Goal: Transaction & Acquisition: Book appointment/travel/reservation

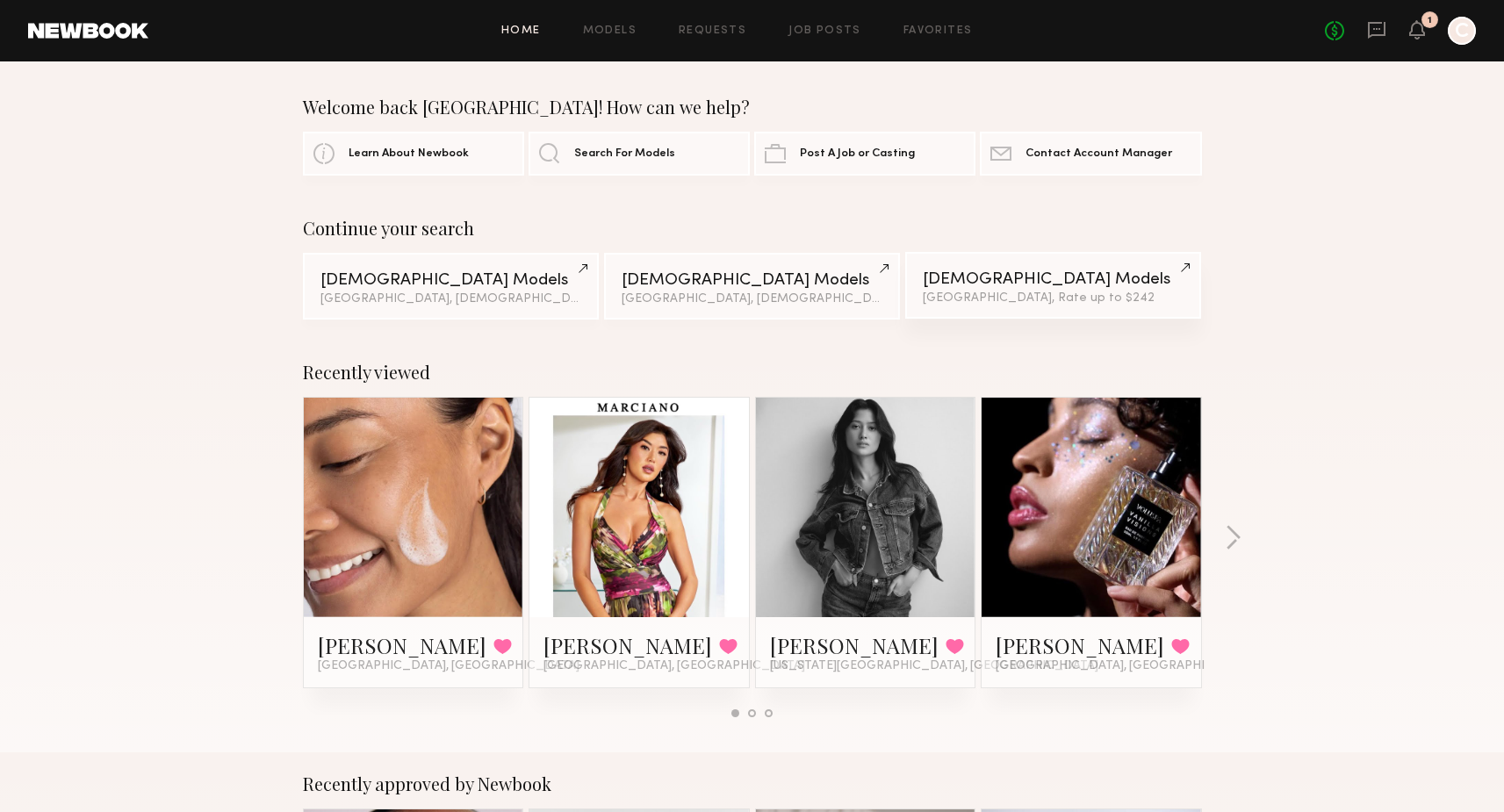
click at [972, 280] on div "Female Models" at bounding box center [1052, 279] width 261 height 17
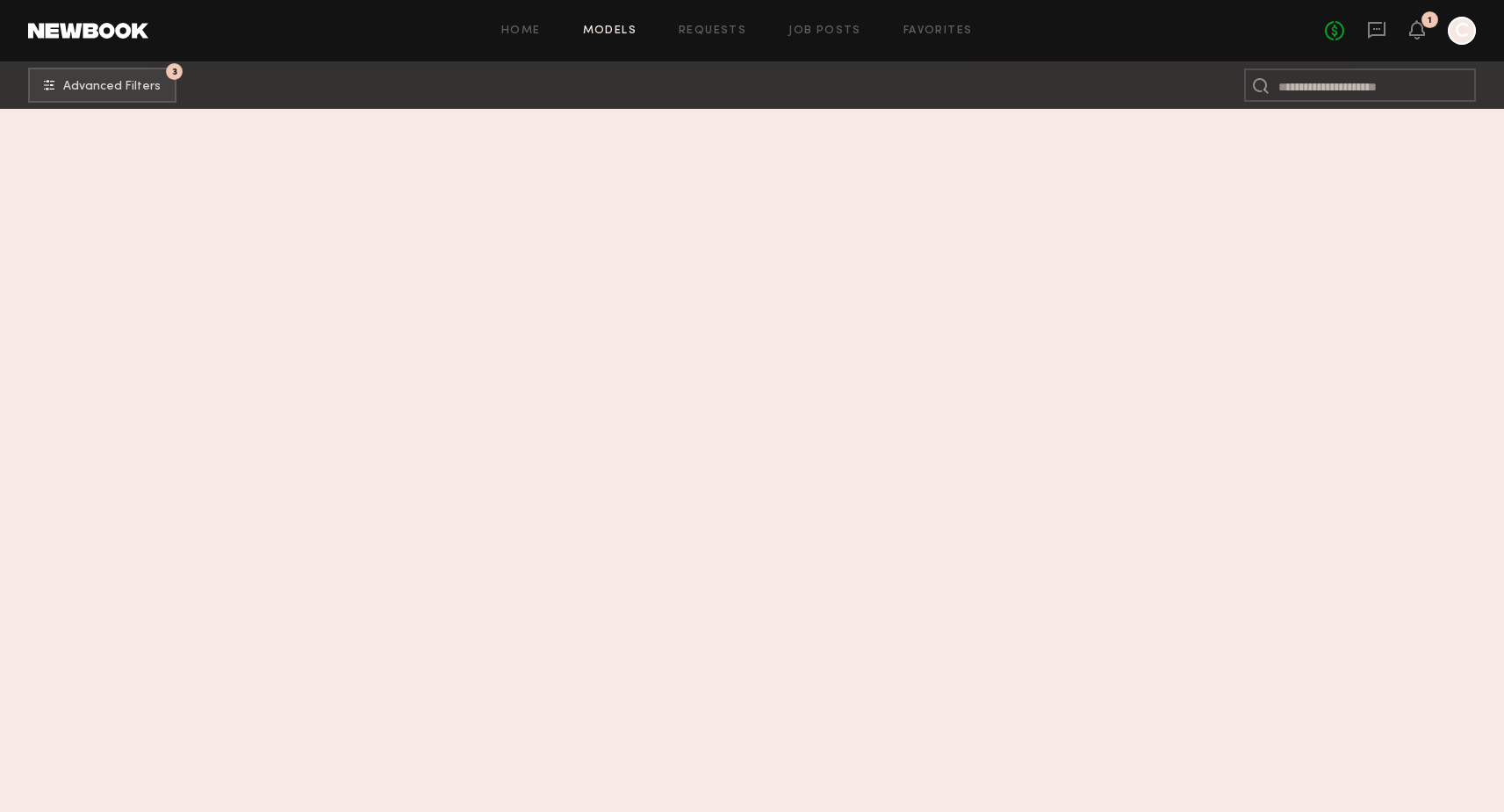
scroll to position [17954, 0]
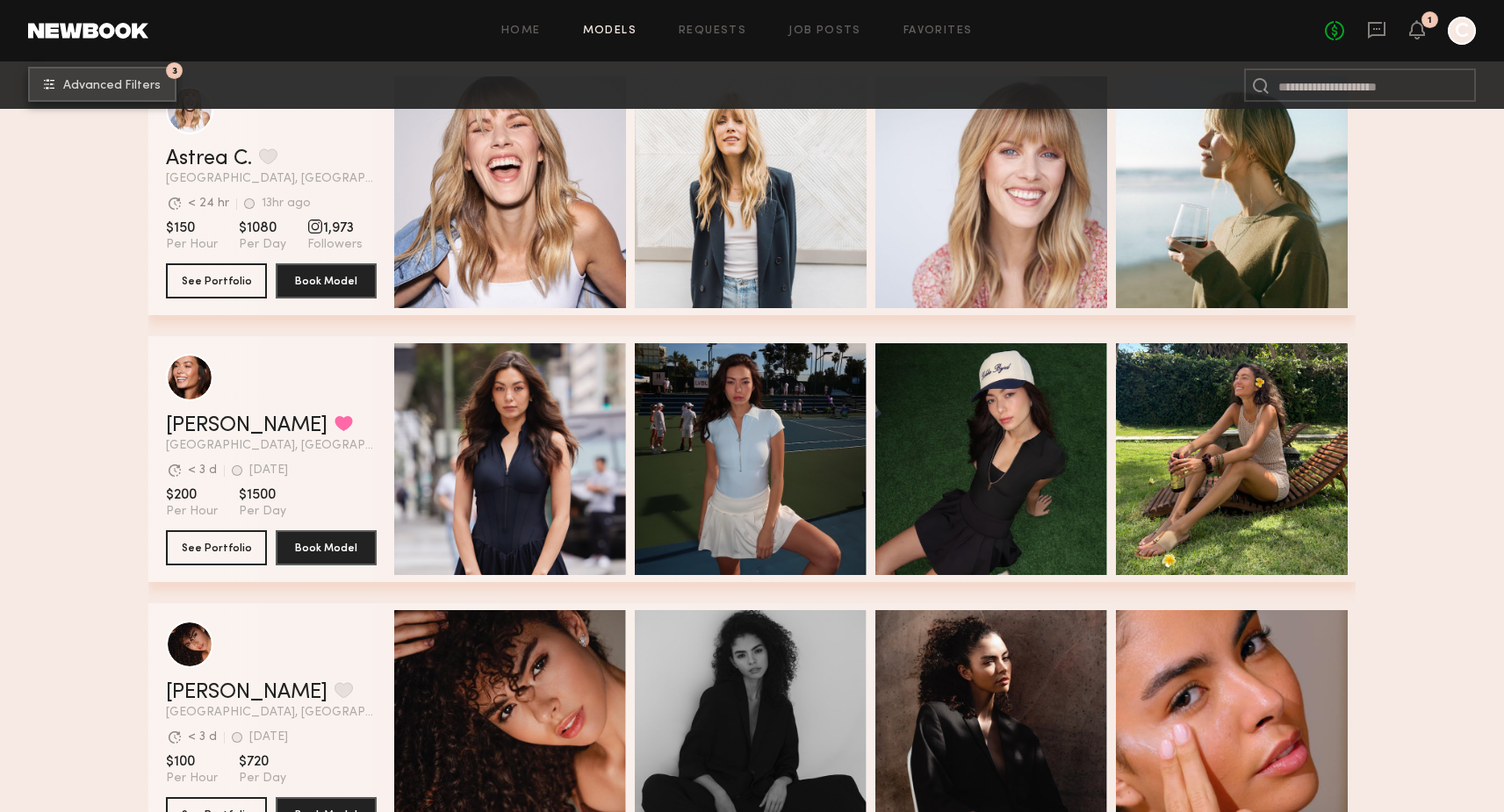
click at [123, 85] on span "Advanced Filters" at bounding box center [112, 86] width 98 height 13
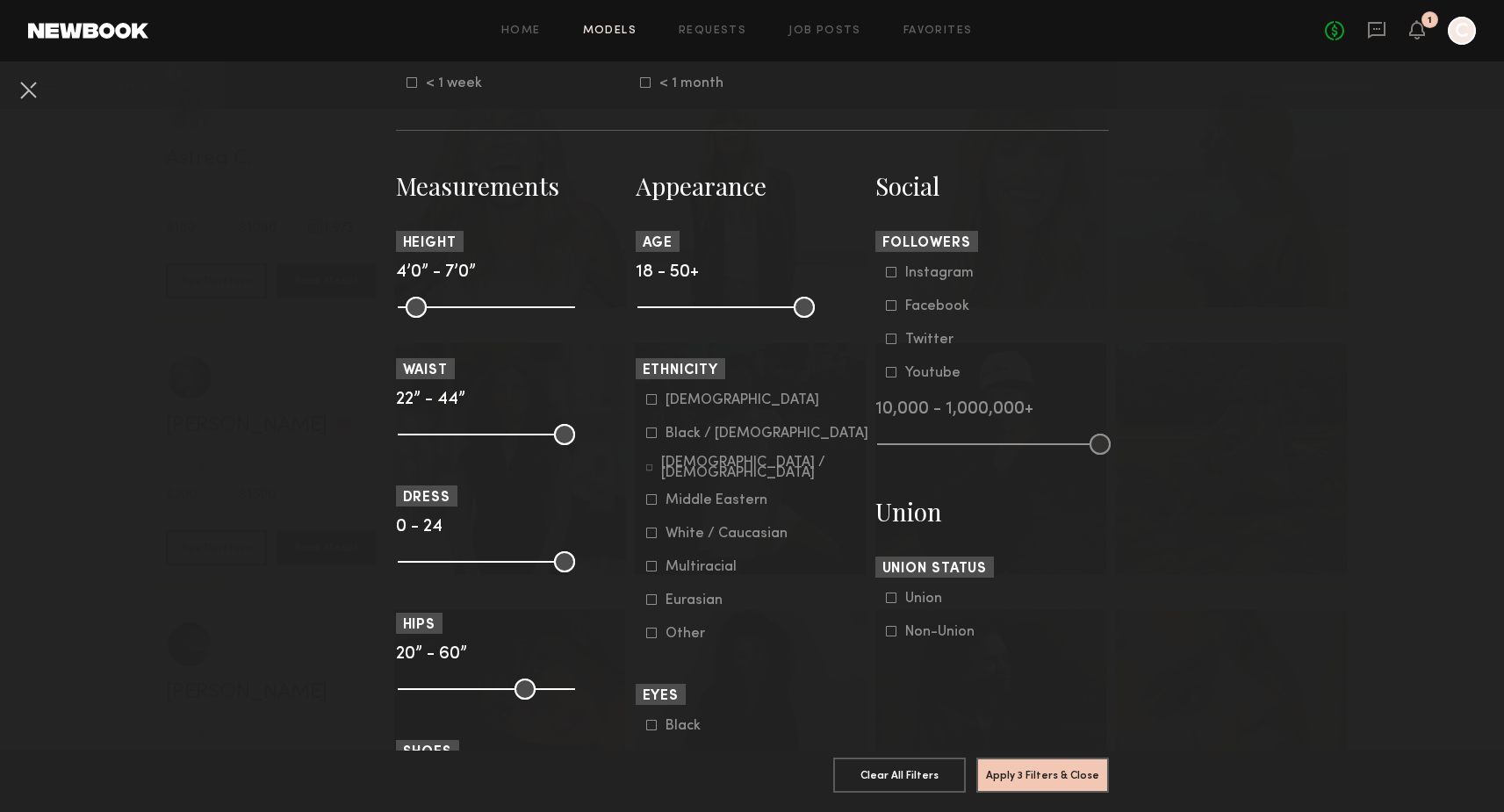
scroll to position [678, 0]
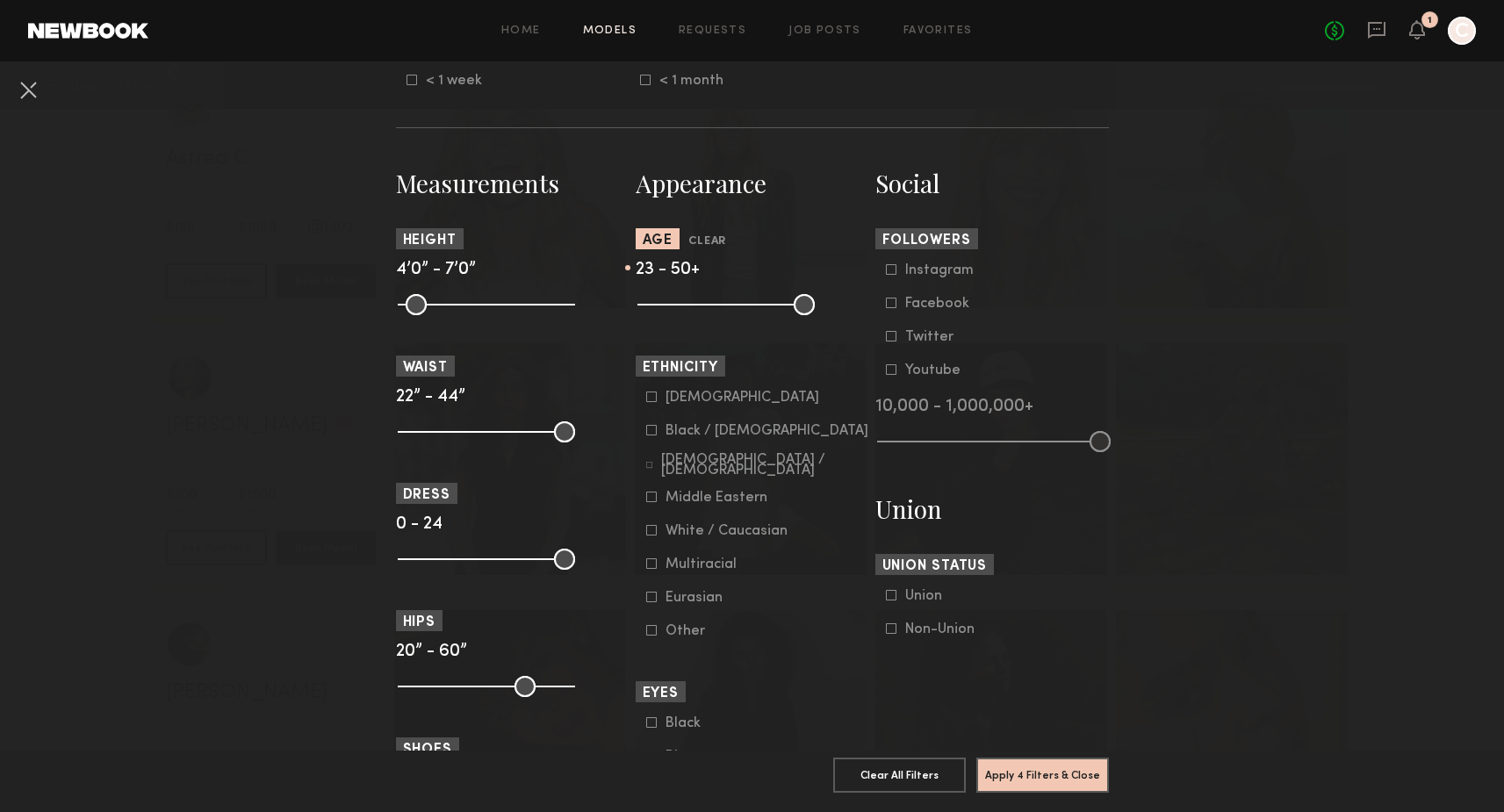
drag, startPoint x: 650, startPoint y: 301, endPoint x: 670, endPoint y: 302, distance: 20.0
type input "**"
click at [670, 302] on input "range" at bounding box center [726, 304] width 178 height 21
drag, startPoint x: 799, startPoint y: 304, endPoint x: 729, endPoint y: 306, distance: 70.0
type input "**"
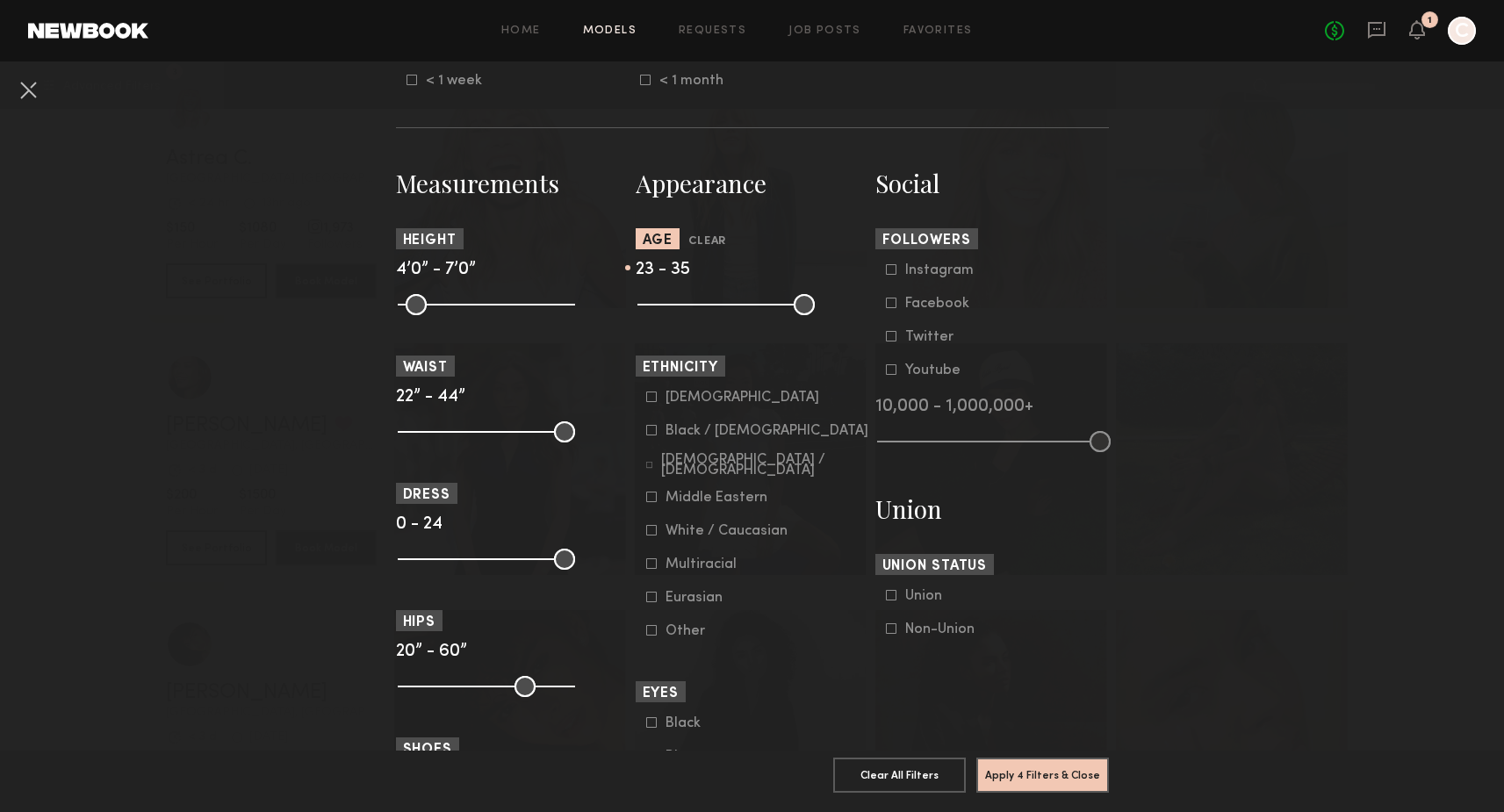
click at [729, 306] on input "range" at bounding box center [726, 304] width 178 height 21
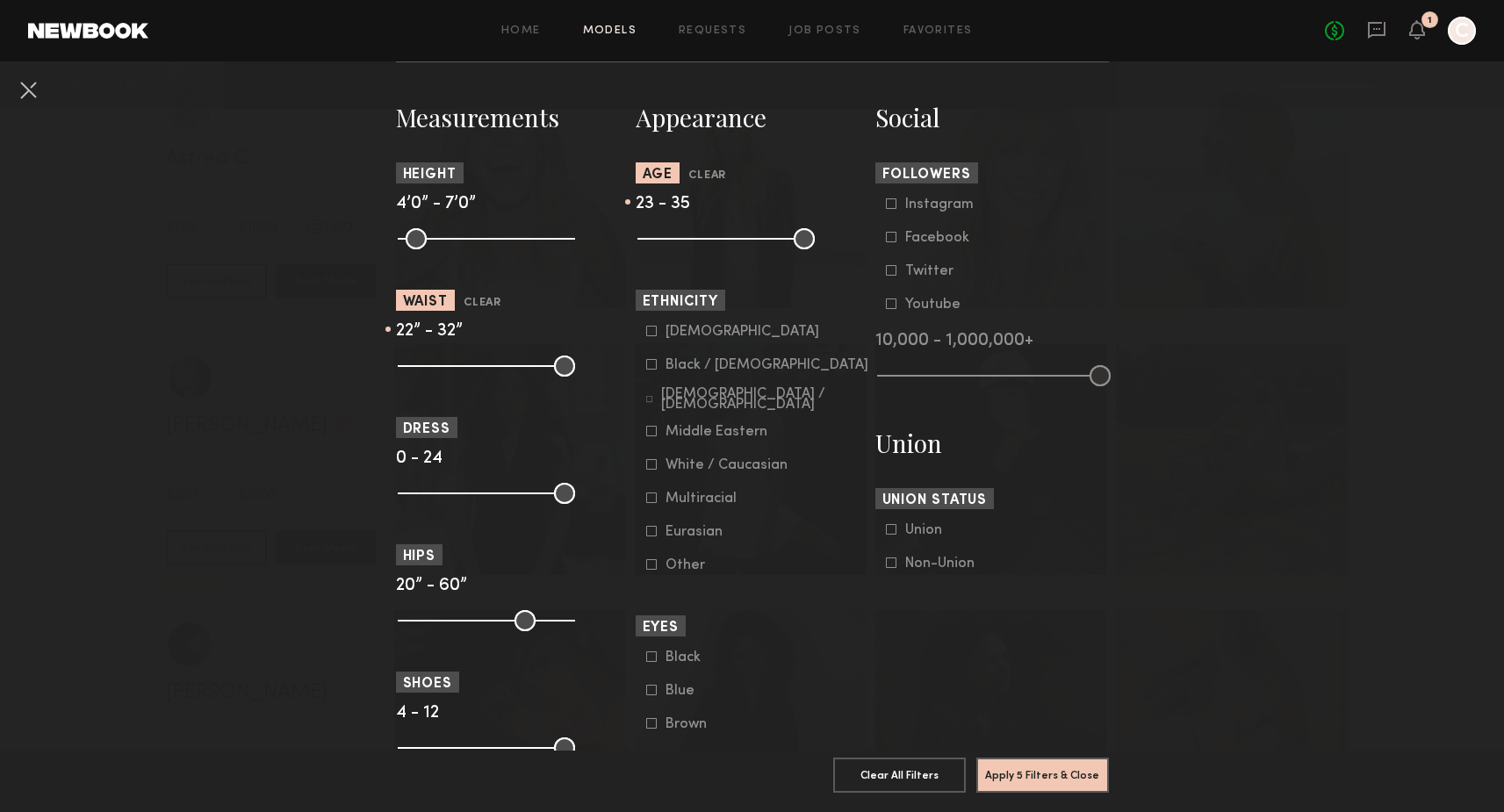
drag, startPoint x: 563, startPoint y: 360, endPoint x: 478, endPoint y: 366, distance: 85.2
click at [478, 367] on input "range" at bounding box center [486, 366] width 178 height 21
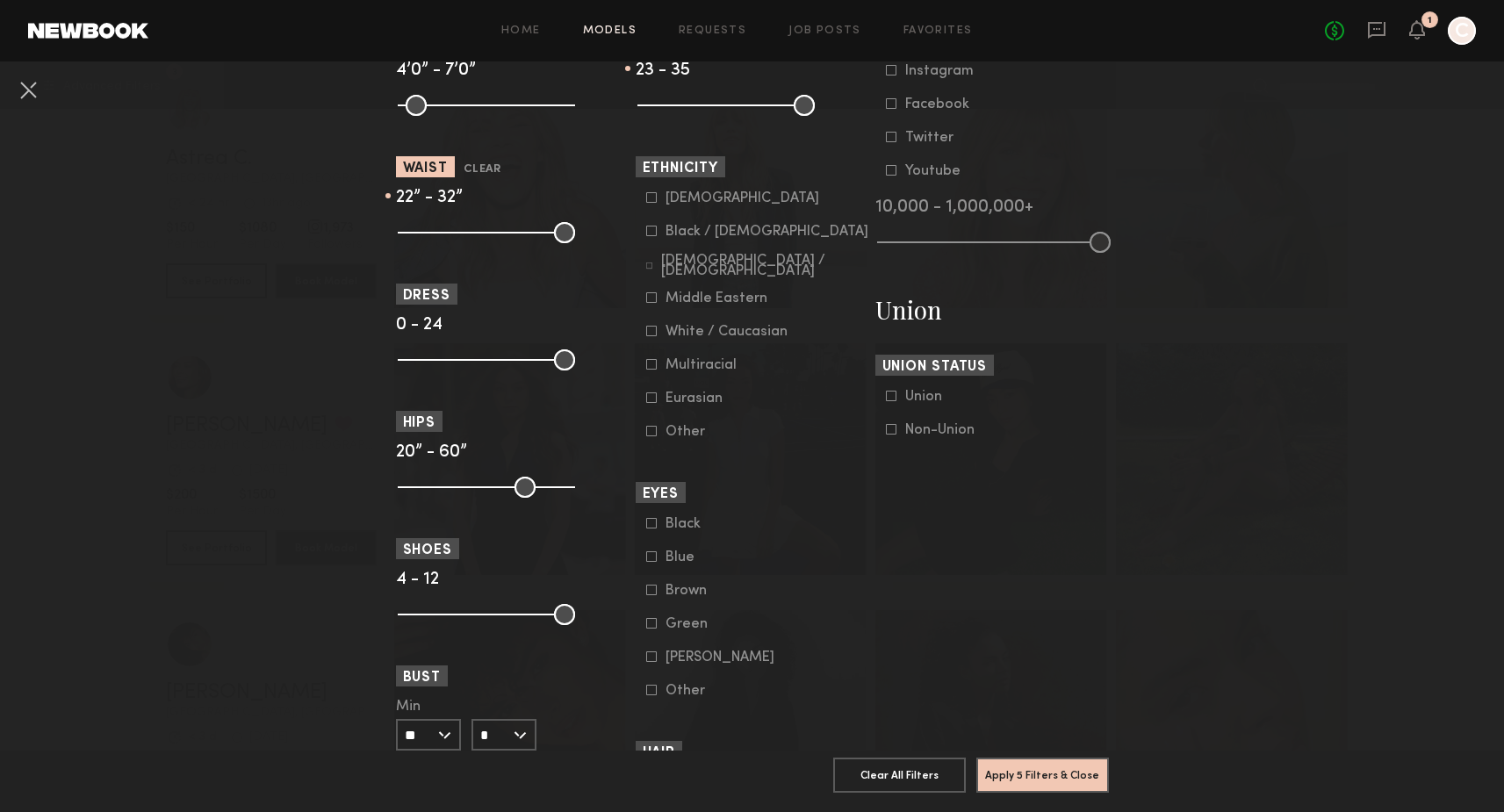
scroll to position [879, 0]
click at [463, 227] on input "range" at bounding box center [486, 231] width 178 height 21
drag, startPoint x: 467, startPoint y: 231, endPoint x: 478, endPoint y: 232, distance: 11.0
type input "**"
click at [478, 232] on input "range" at bounding box center [486, 231] width 178 height 21
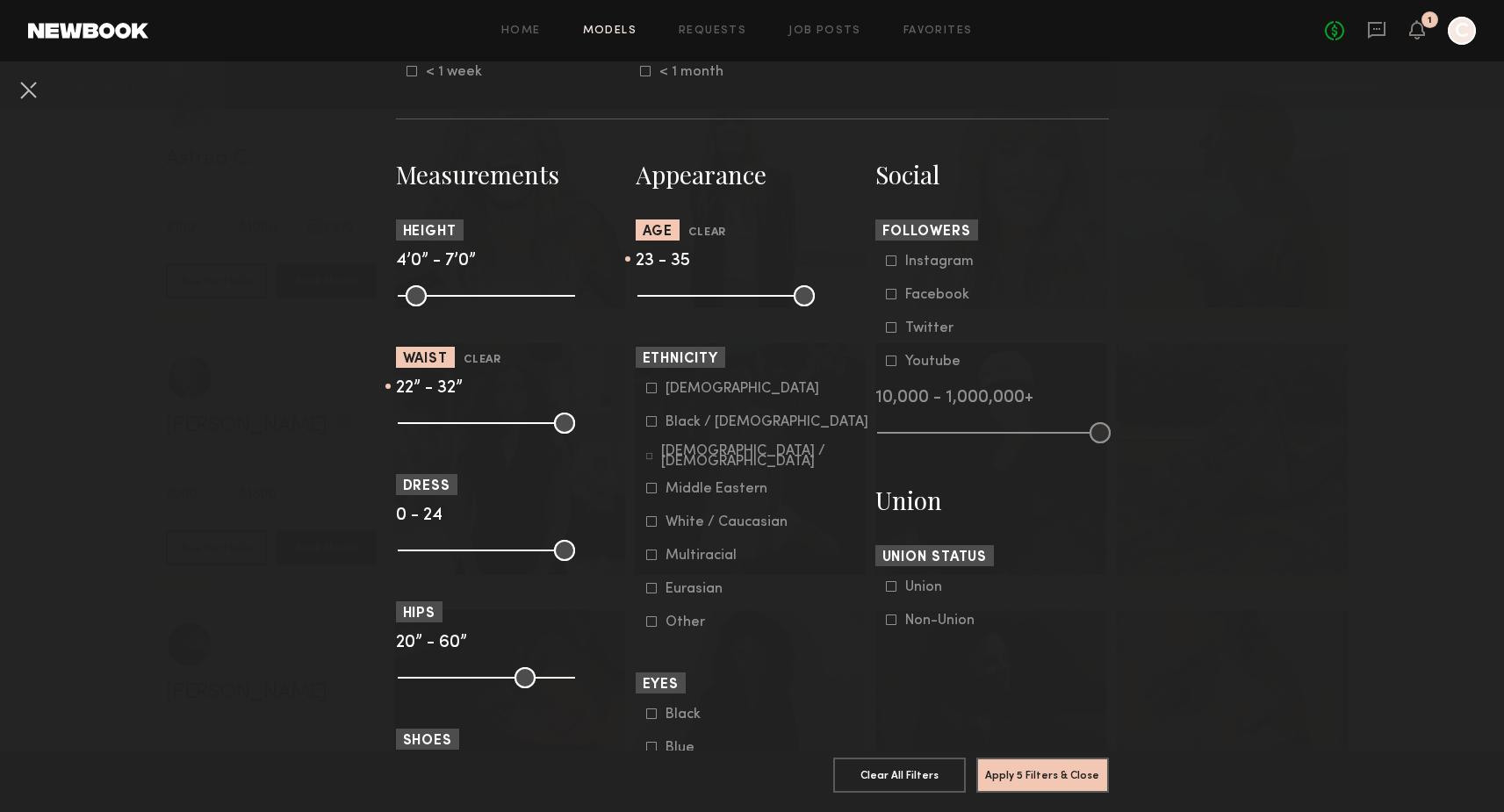
scroll to position [693, 0]
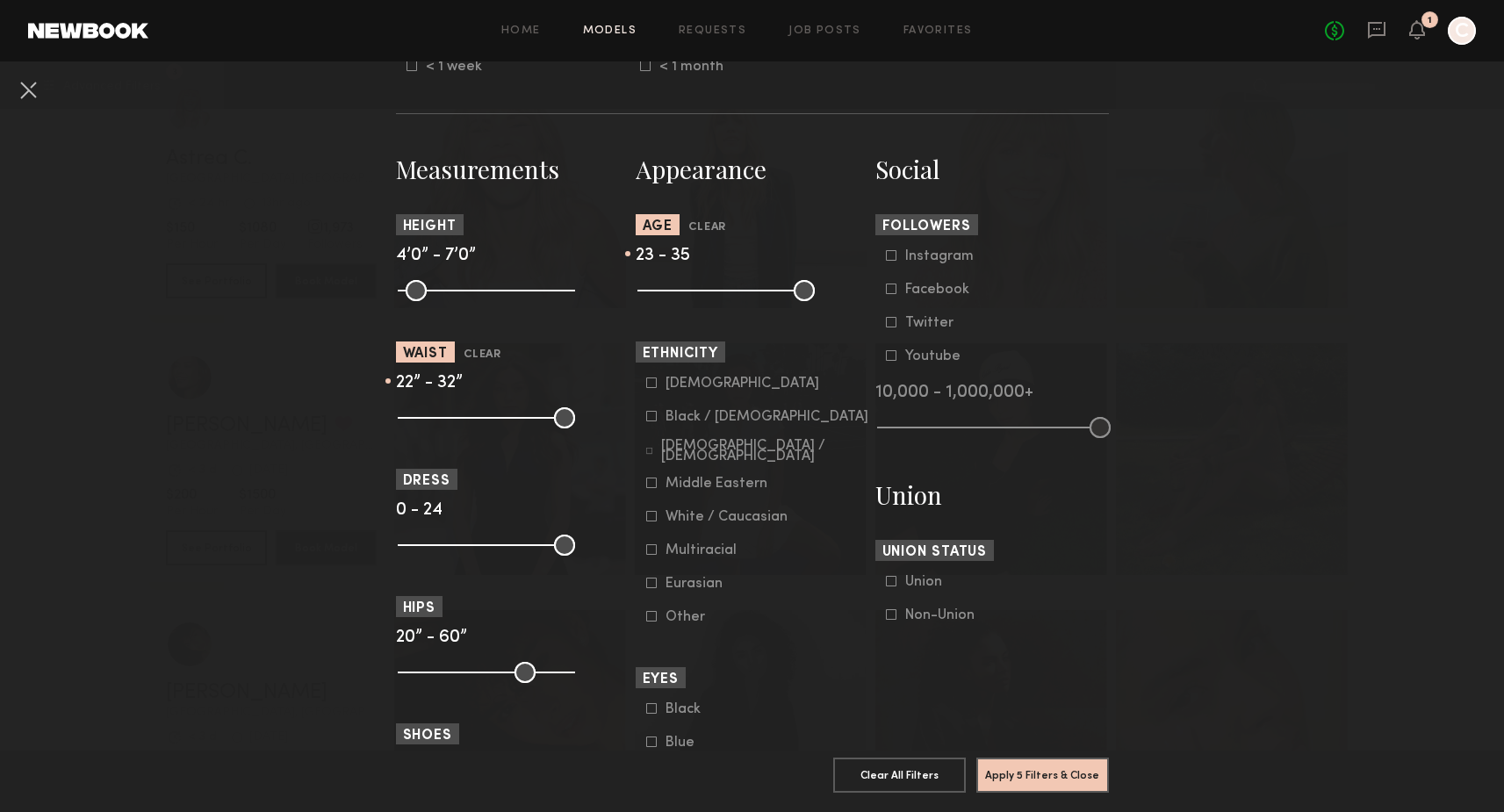
click at [683, 380] on div "Asian" at bounding box center [742, 384] width 153 height 11
click at [711, 479] on div "Middle Eastern" at bounding box center [716, 483] width 102 height 11
click at [706, 513] on div "White / Caucasian" at bounding box center [726, 516] width 122 height 11
click at [694, 554] on div "Multiracial" at bounding box center [701, 550] width 71 height 11
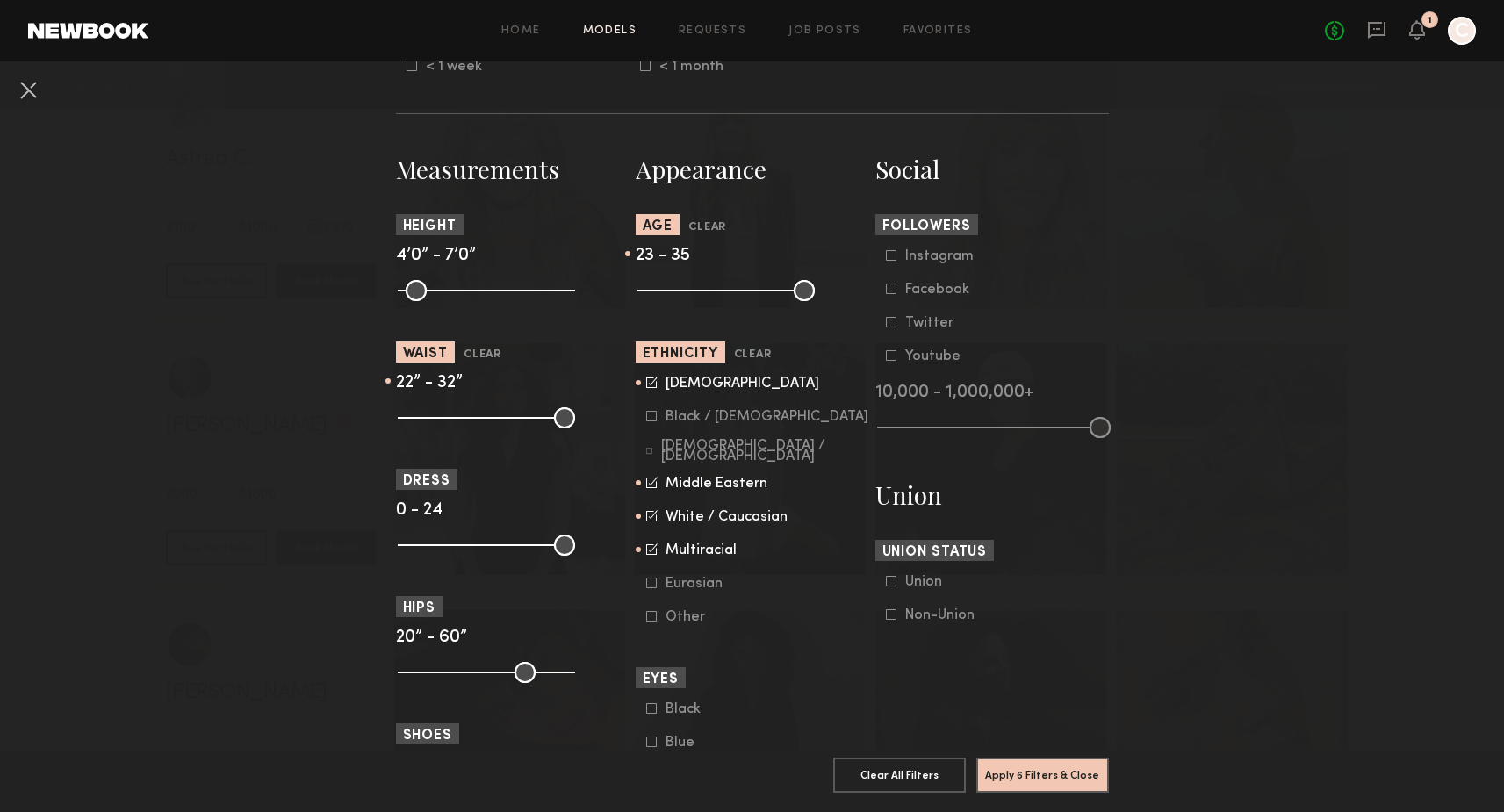
click at [687, 584] on div "Eurasian" at bounding box center [700, 584] width 68 height 11
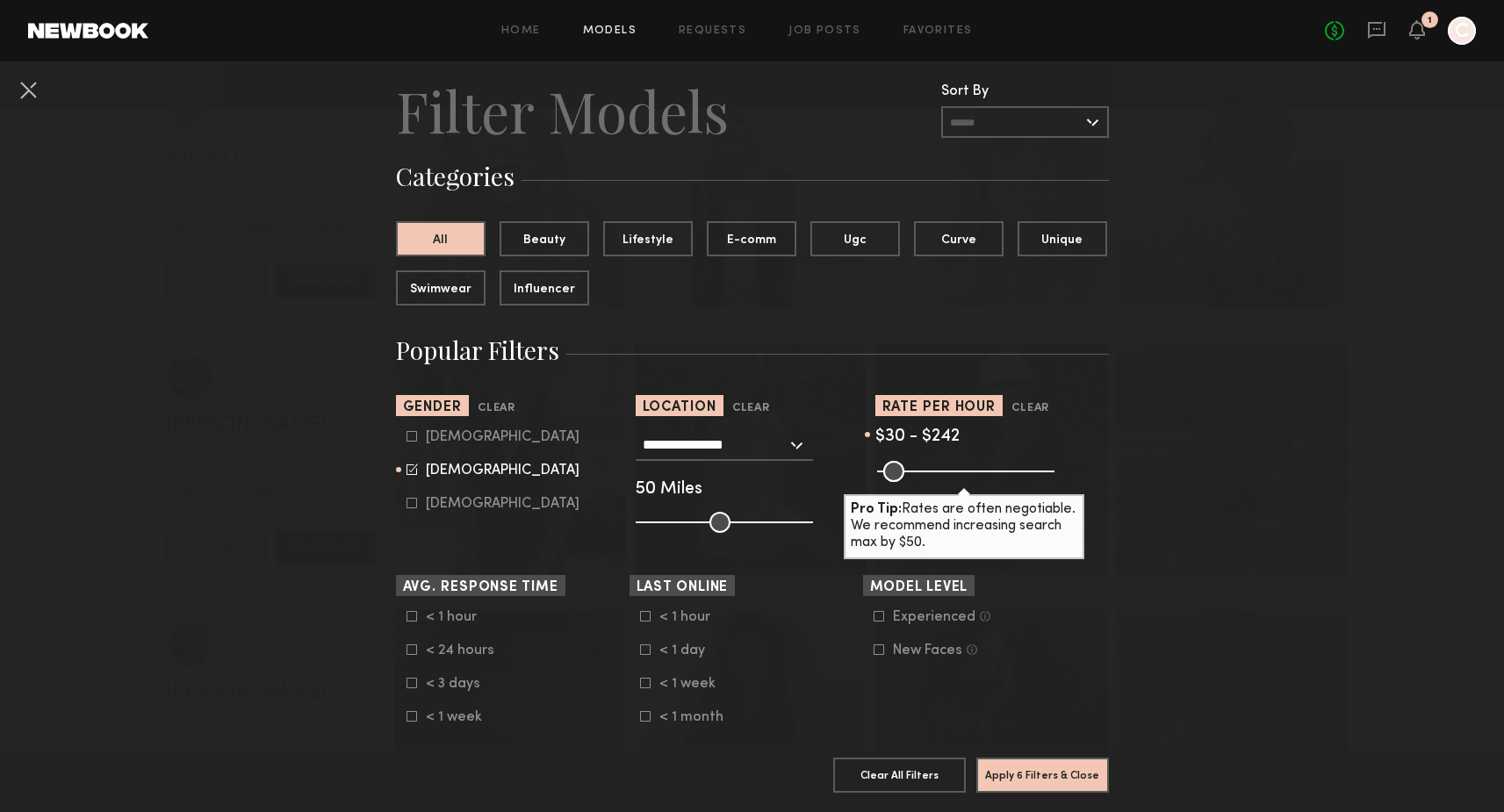
scroll to position [40, 0]
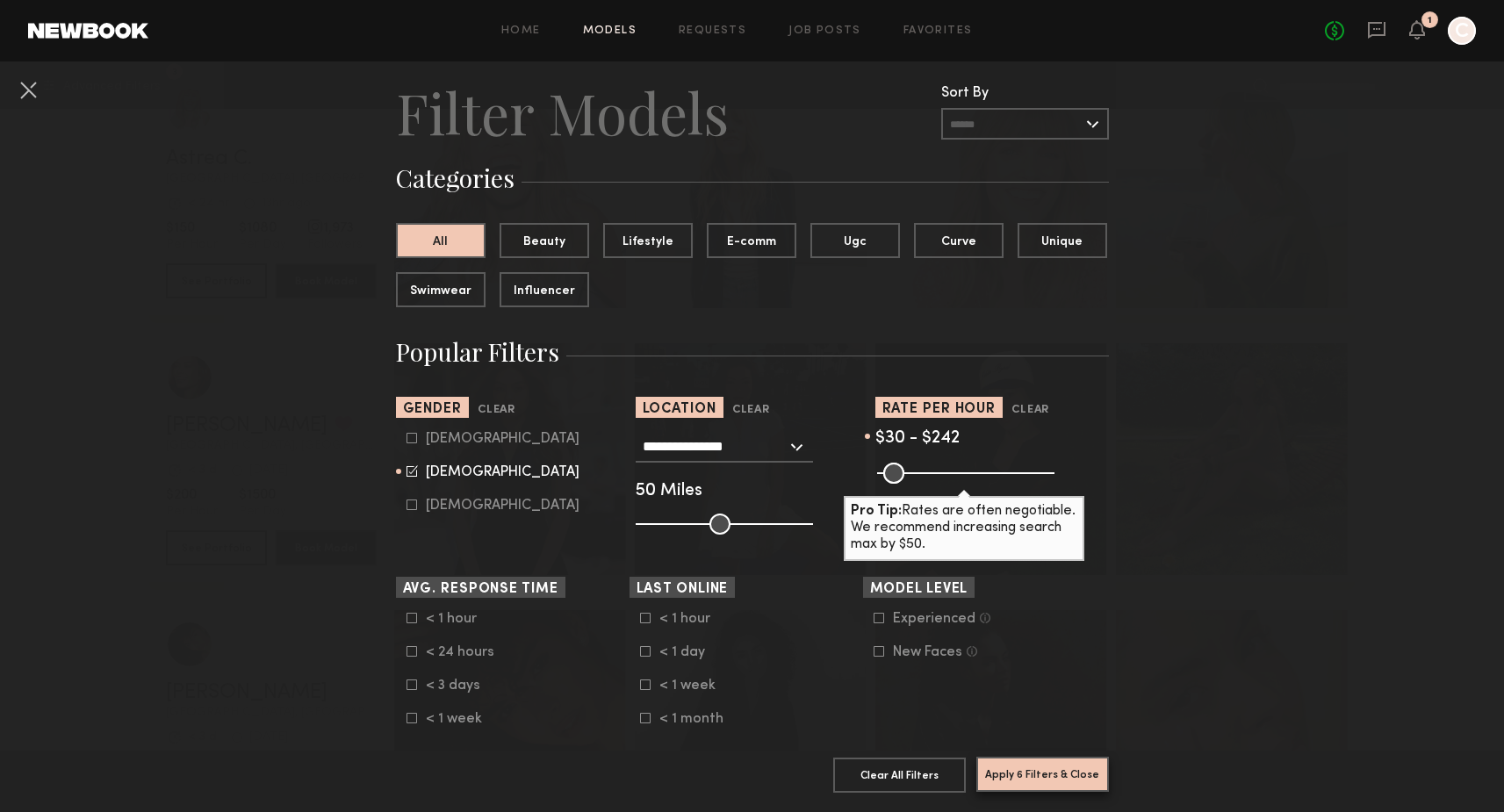
click at [1026, 782] on button "Apply 6 Filters & Close" at bounding box center [1042, 774] width 133 height 35
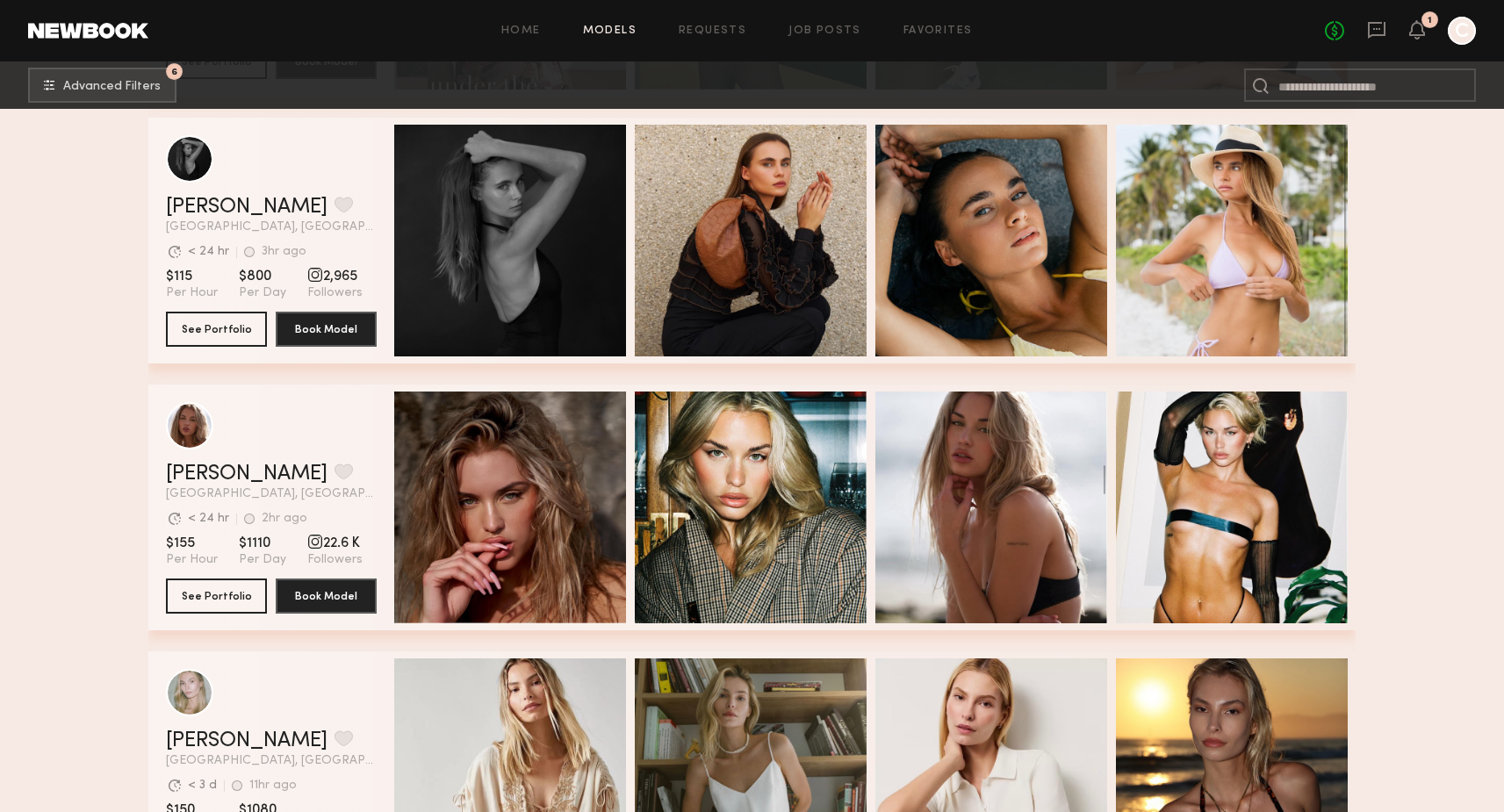
scroll to position [14885, 0]
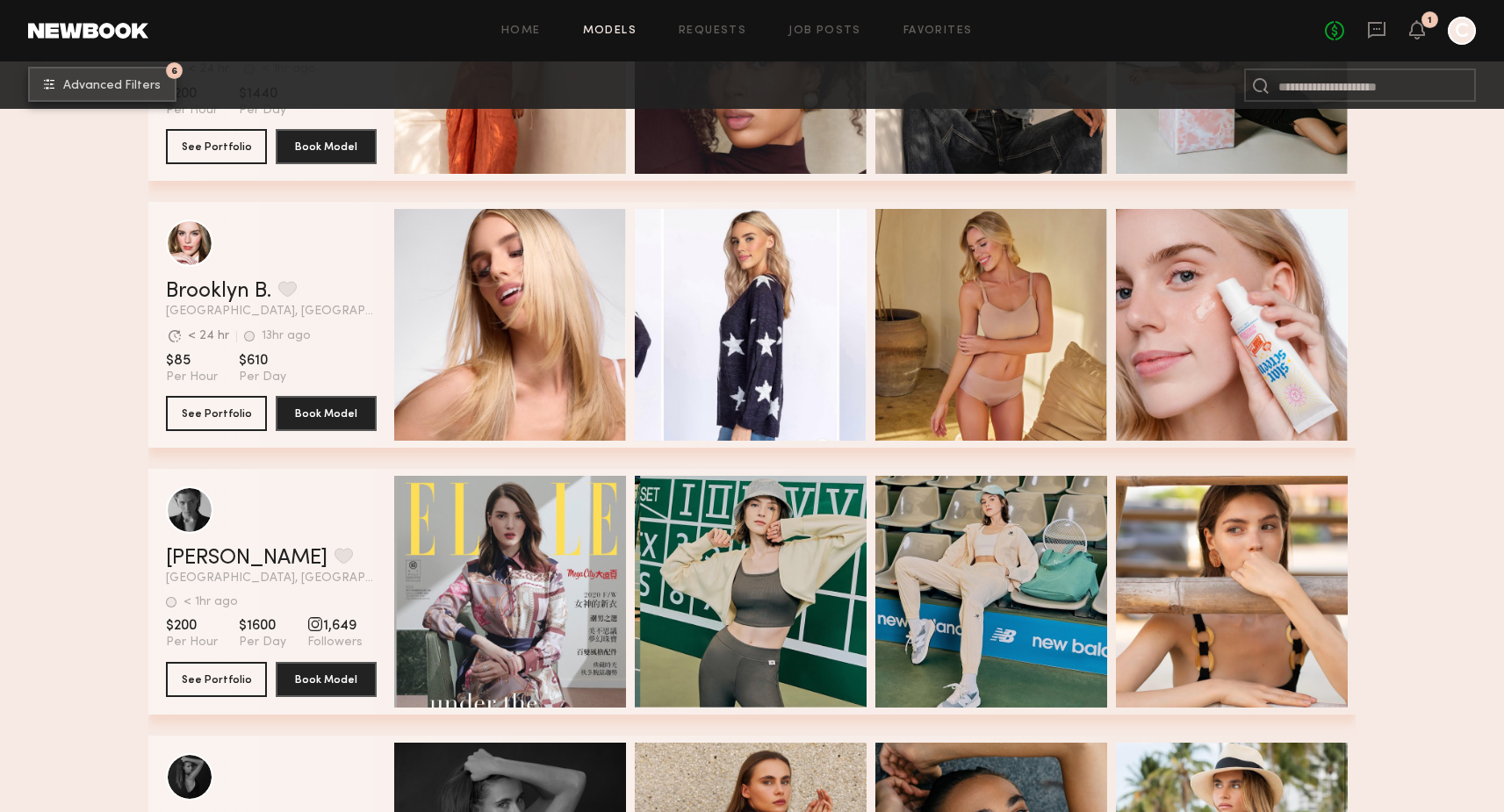
click at [130, 75] on button "6 Advanced Filters" at bounding box center [102, 84] width 148 height 35
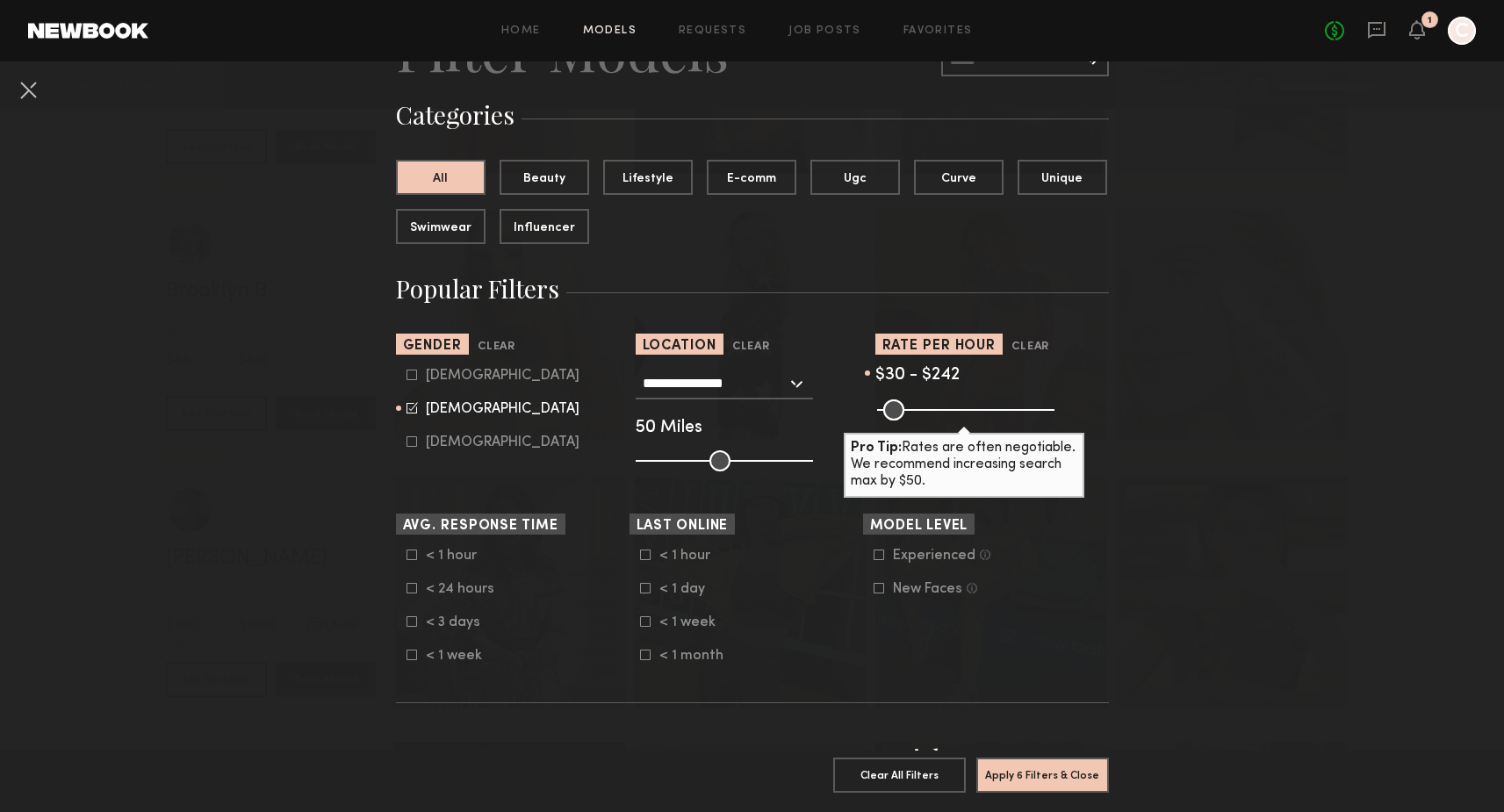
scroll to position [105, 0]
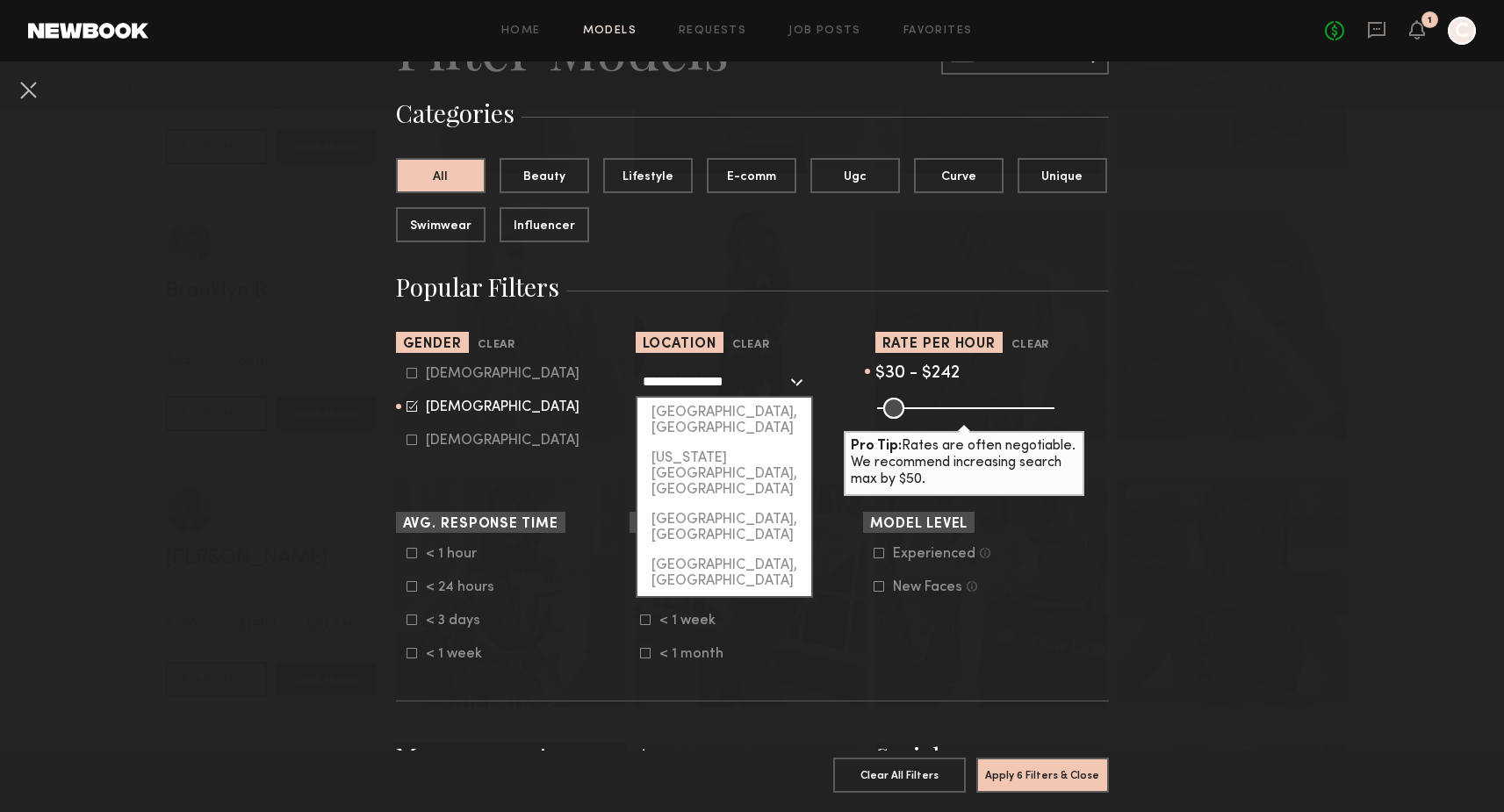
click at [760, 378] on input "**********" at bounding box center [714, 381] width 144 height 30
drag, startPoint x: 755, startPoint y: 380, endPoint x: 638, endPoint y: 371, distance: 117.3
click at [638, 373] on div "**********" at bounding box center [724, 382] width 178 height 31
click at [764, 343] on button "Clear" at bounding box center [751, 345] width 38 height 20
click at [711, 384] on input "text" at bounding box center [714, 381] width 144 height 30
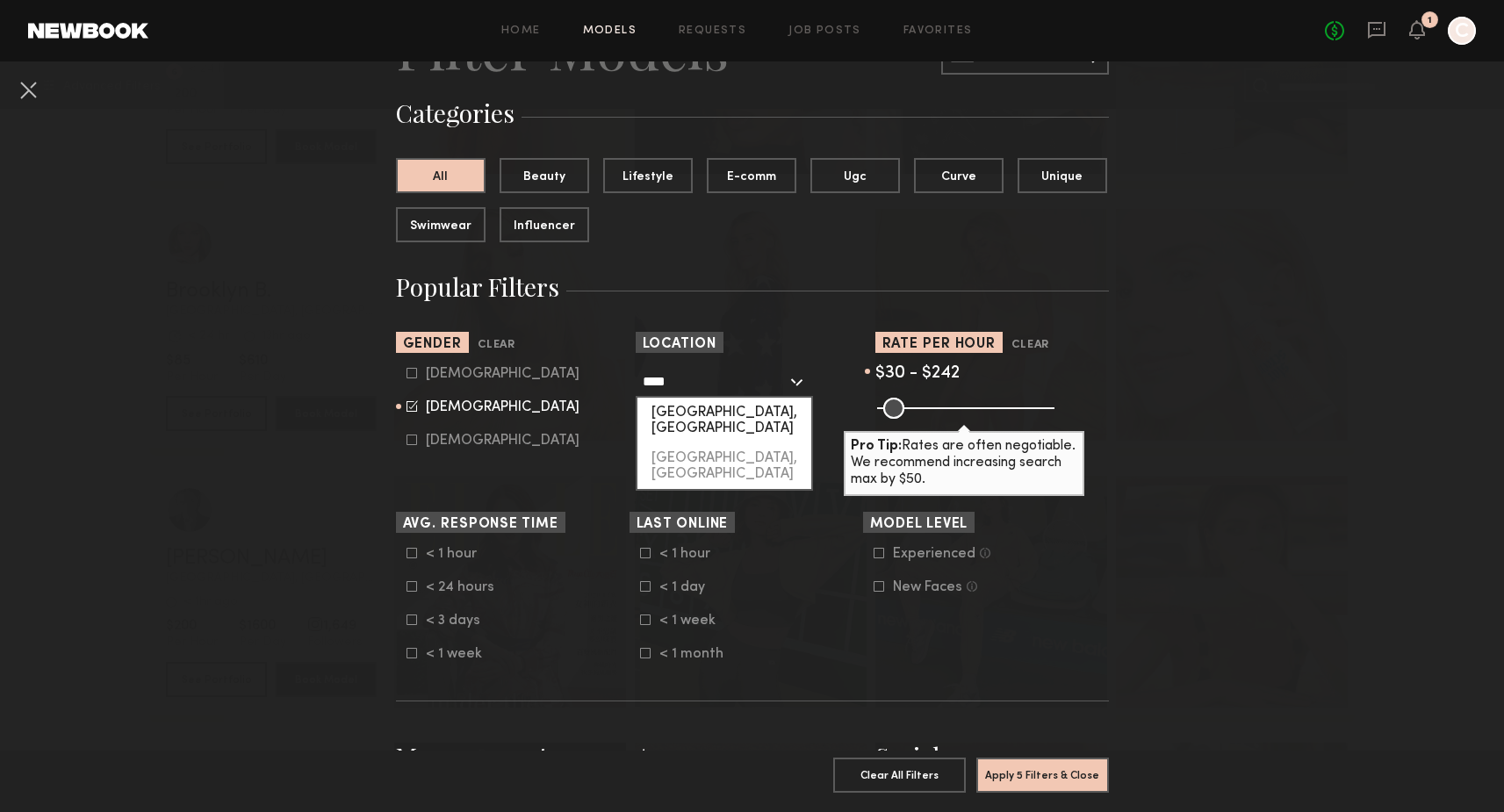
click at [684, 406] on div "Nashville, TN" at bounding box center [724, 420] width 174 height 46
type input "**********"
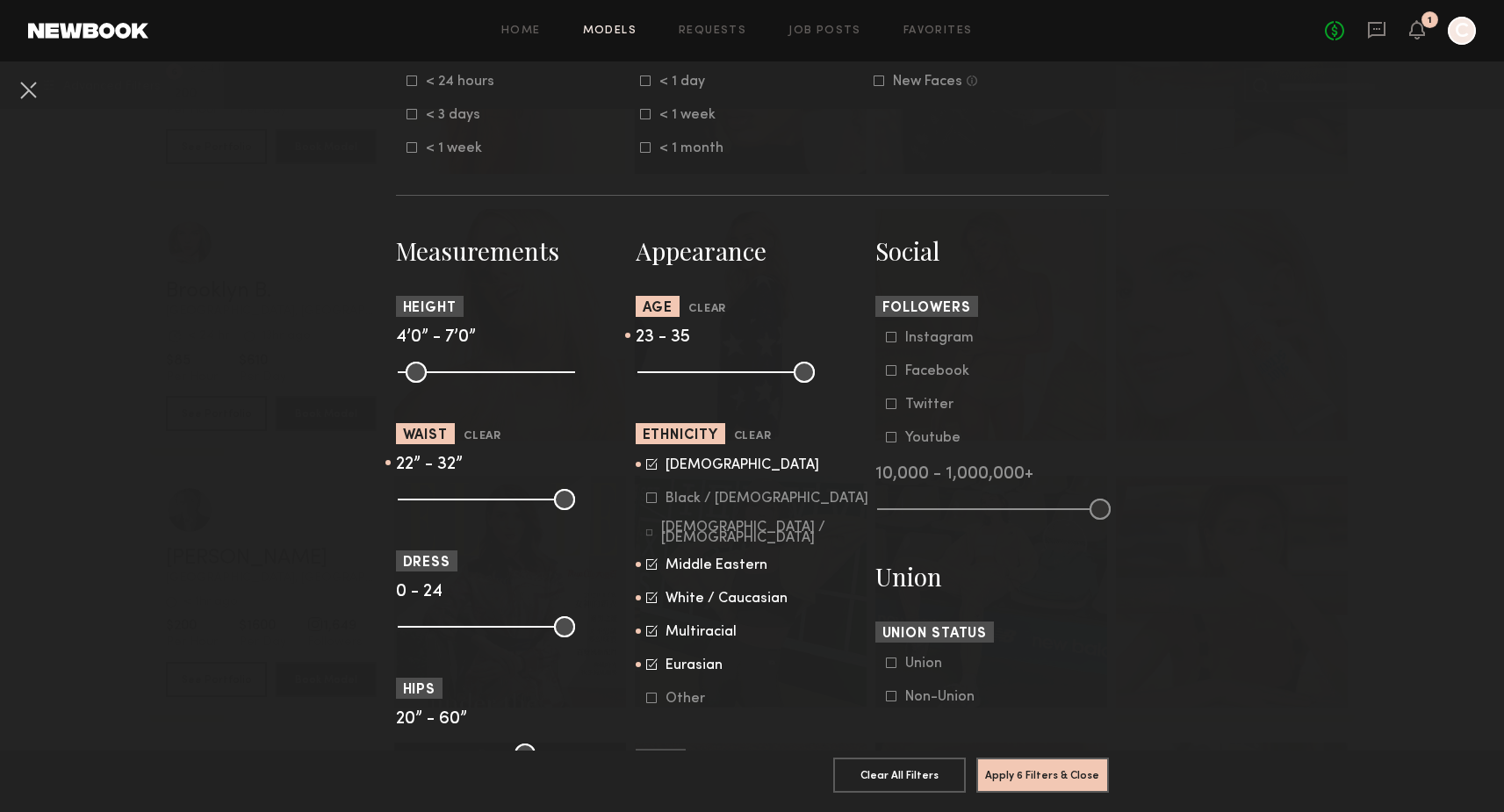
scroll to position [613, 0]
click at [676, 467] on div "Asian" at bounding box center [742, 464] width 153 height 11
click at [755, 435] on button "Clear" at bounding box center [752, 434] width 38 height 20
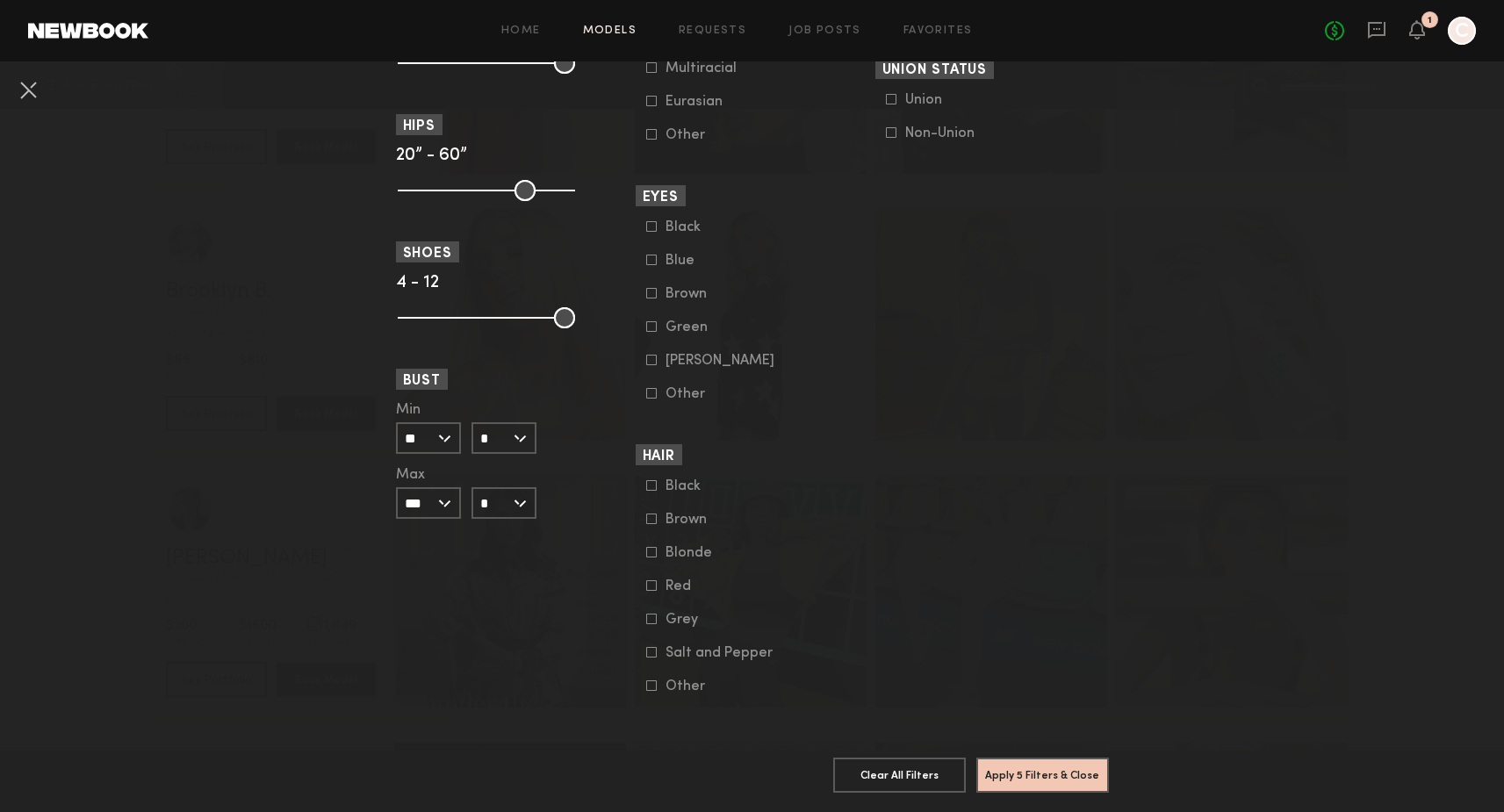
scroll to position [1174, 0]
click at [1045, 766] on button "Apply 5 Filters & Close" at bounding box center [1042, 774] width 133 height 35
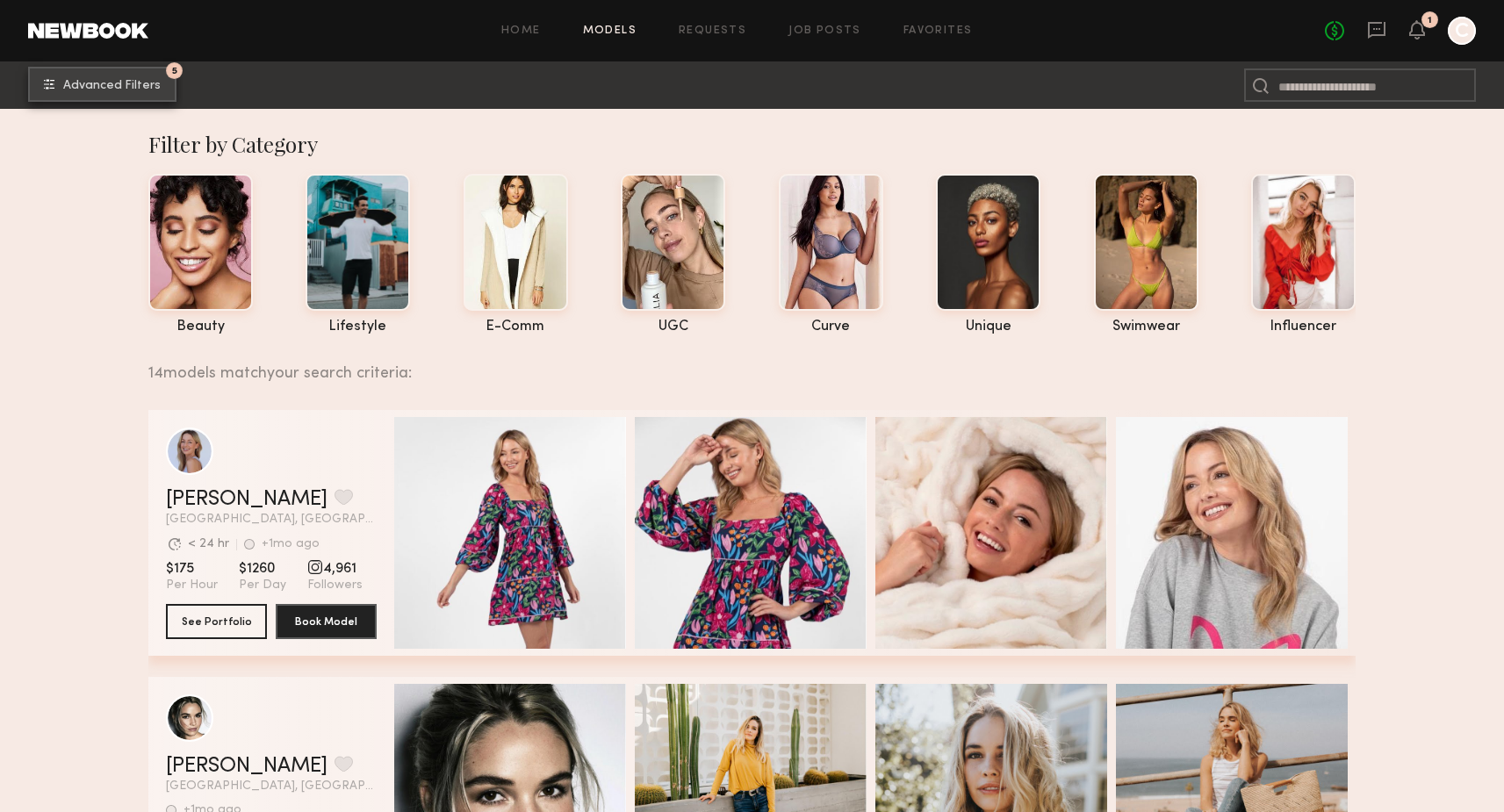
click at [140, 84] on span "Advanced Filters" at bounding box center [112, 86] width 98 height 13
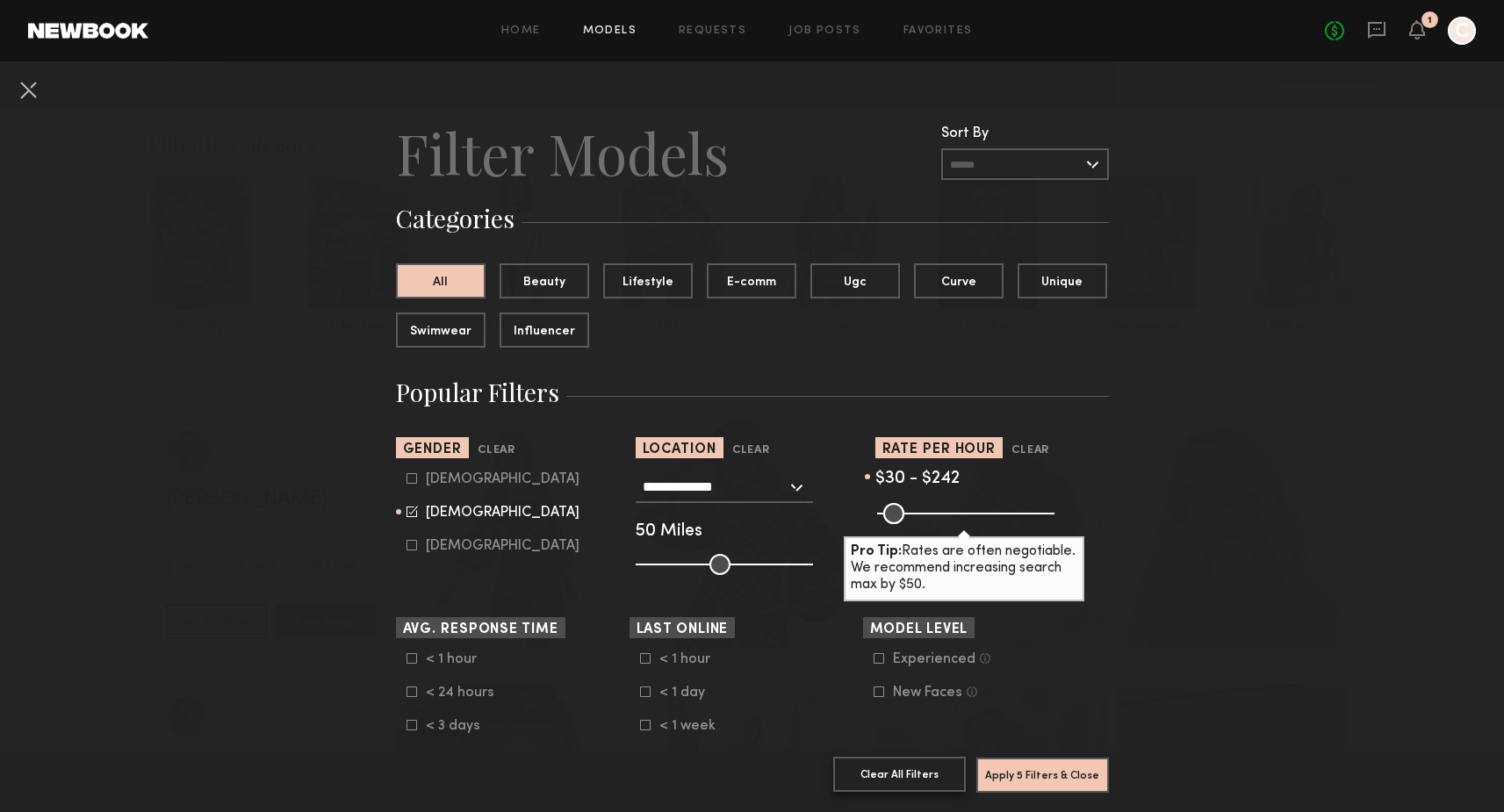
click at [921, 768] on button "Clear All Filters" at bounding box center [900, 774] width 133 height 35
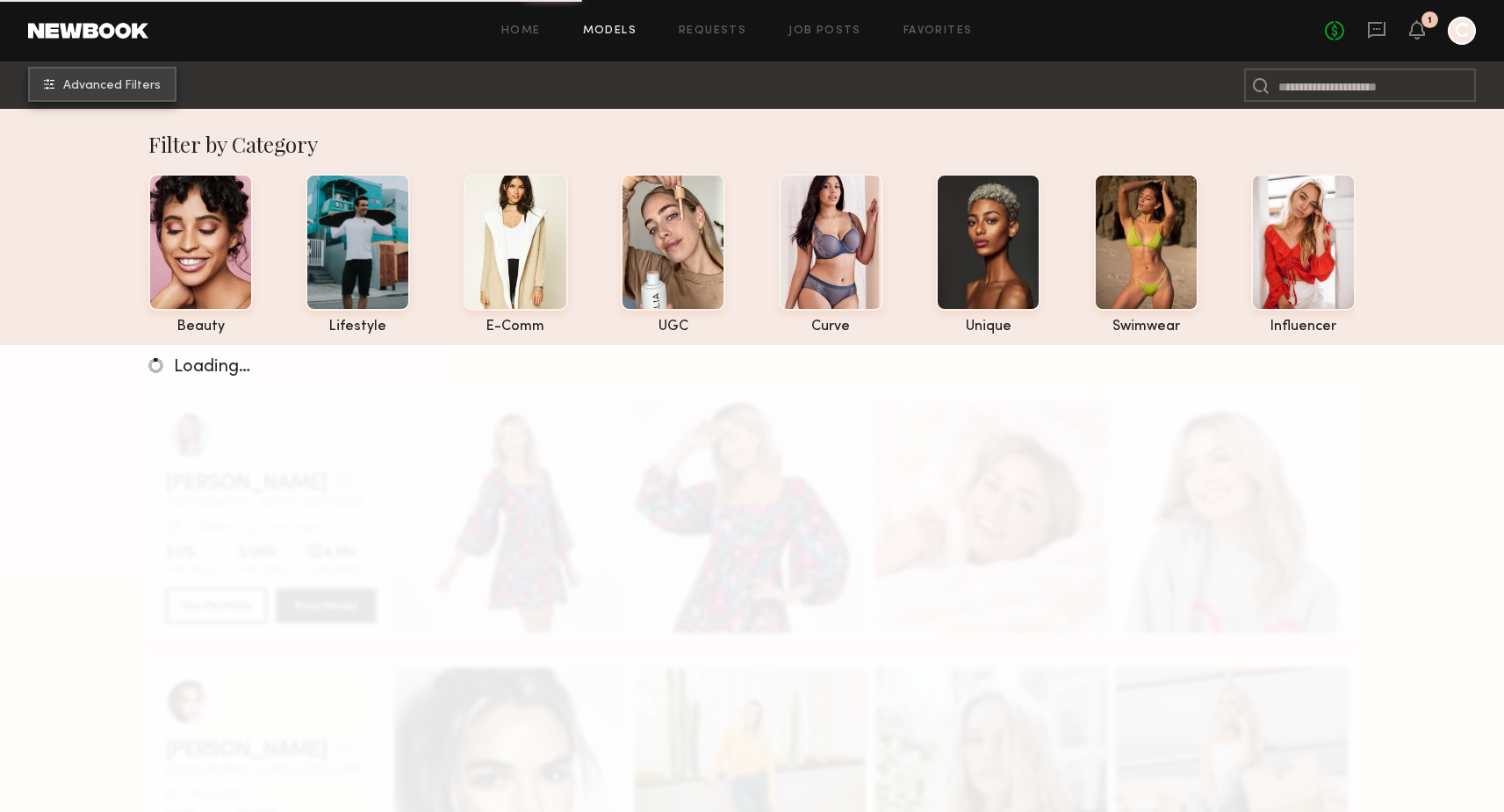
click at [96, 92] on button "Advanced Filters" at bounding box center [102, 84] width 148 height 35
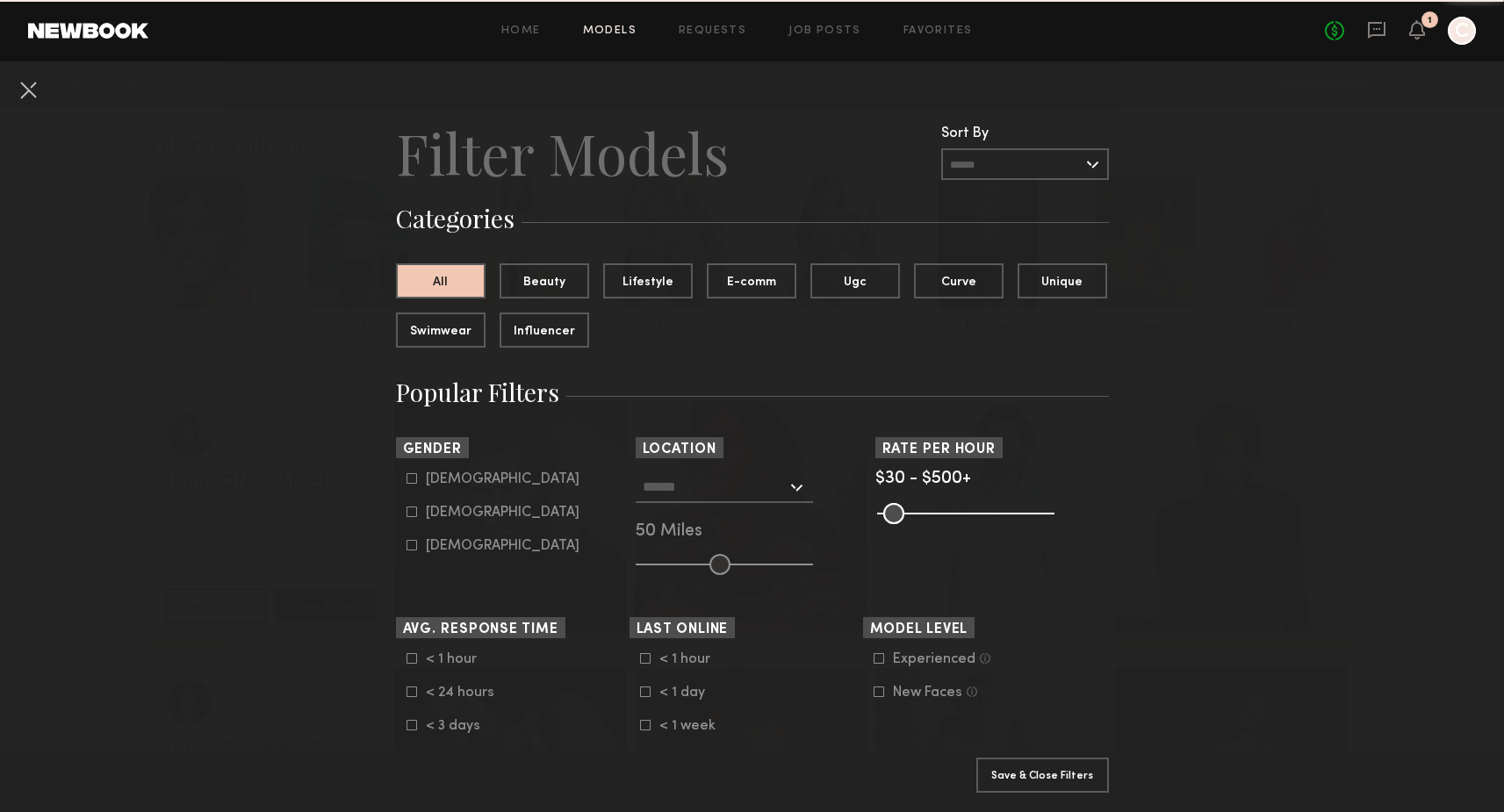
click at [673, 476] on input "text" at bounding box center [714, 486] width 144 height 30
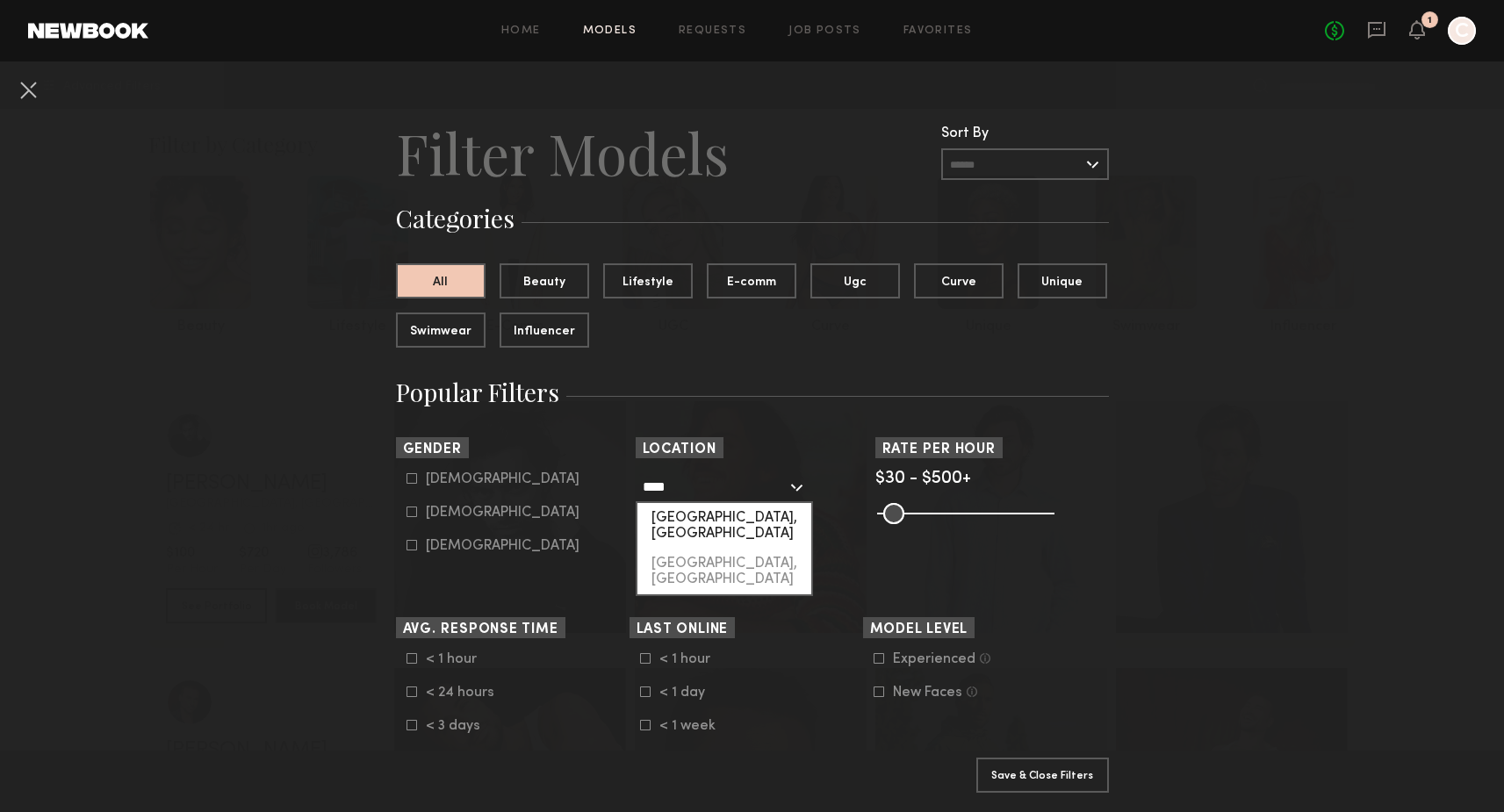
click at [692, 508] on div "Nashville, TN" at bounding box center [724, 525] width 174 height 46
type input "**********"
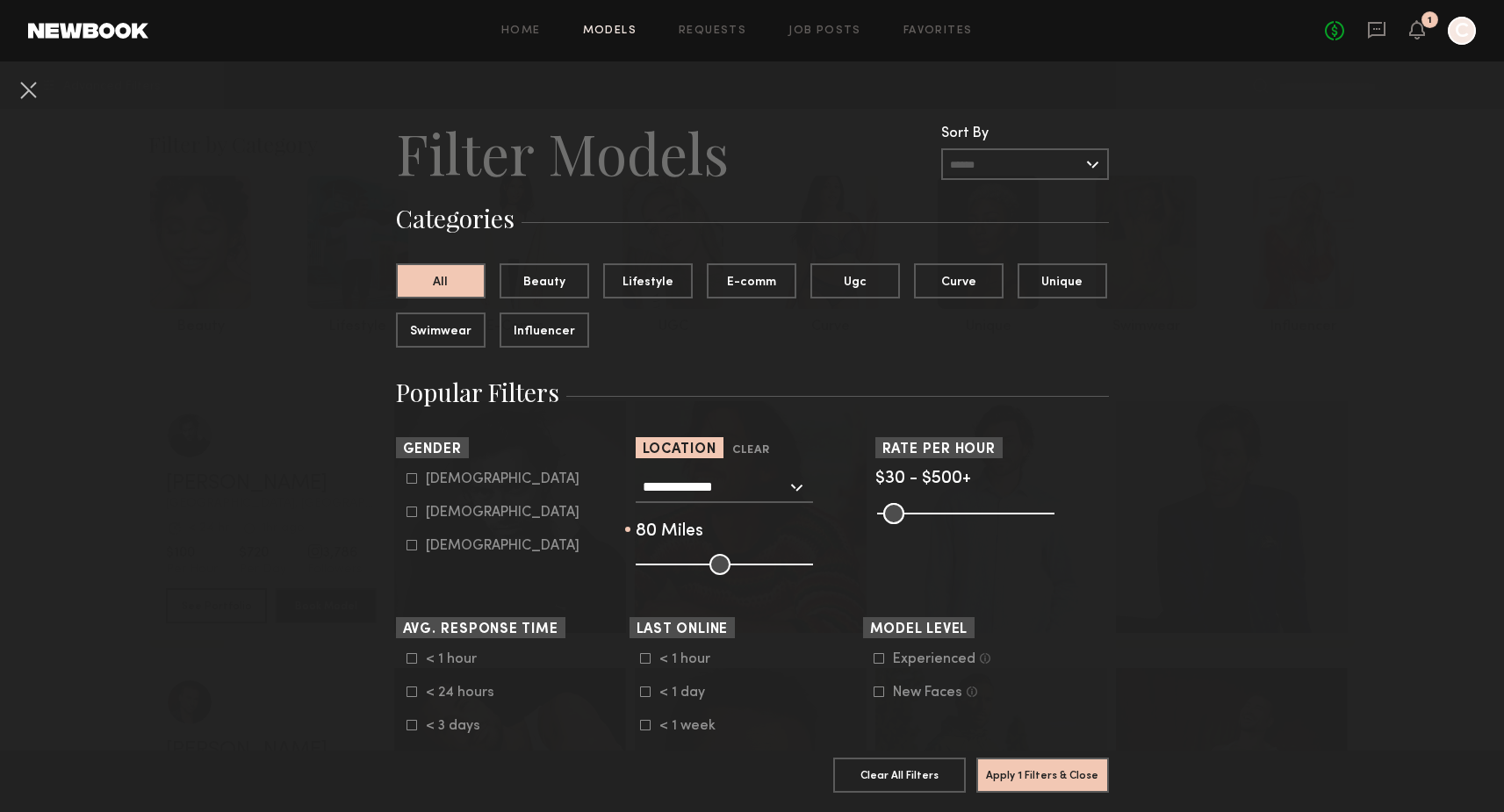
drag, startPoint x: 722, startPoint y: 561, endPoint x: 769, endPoint y: 561, distance: 47.0
type input "**"
click at [769, 561] on input "range" at bounding box center [724, 565] width 178 height 21
click at [1065, 778] on button "Apply 1 Filters & Close" at bounding box center [1042, 774] width 133 height 35
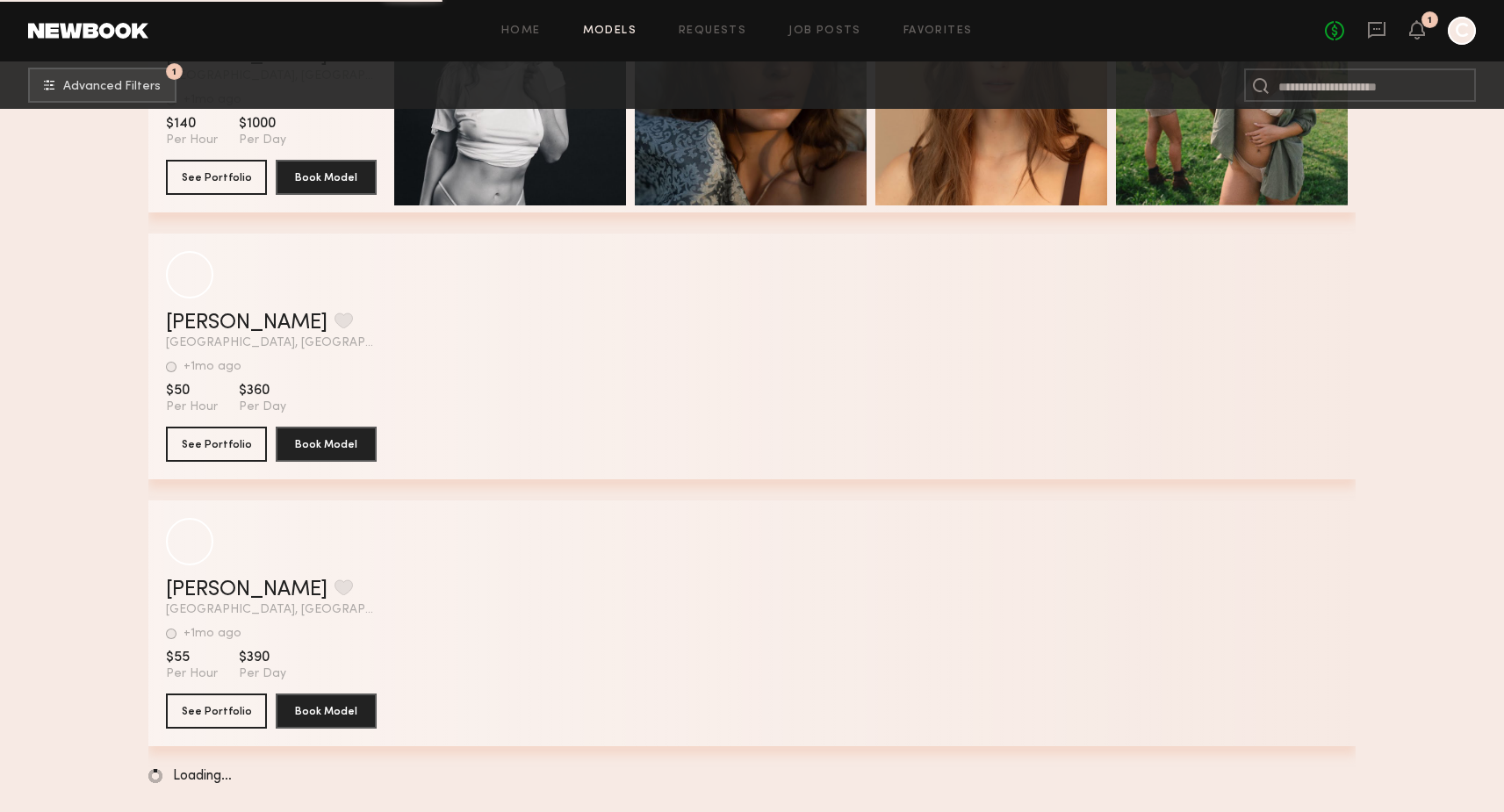
scroll to position [2845, 0]
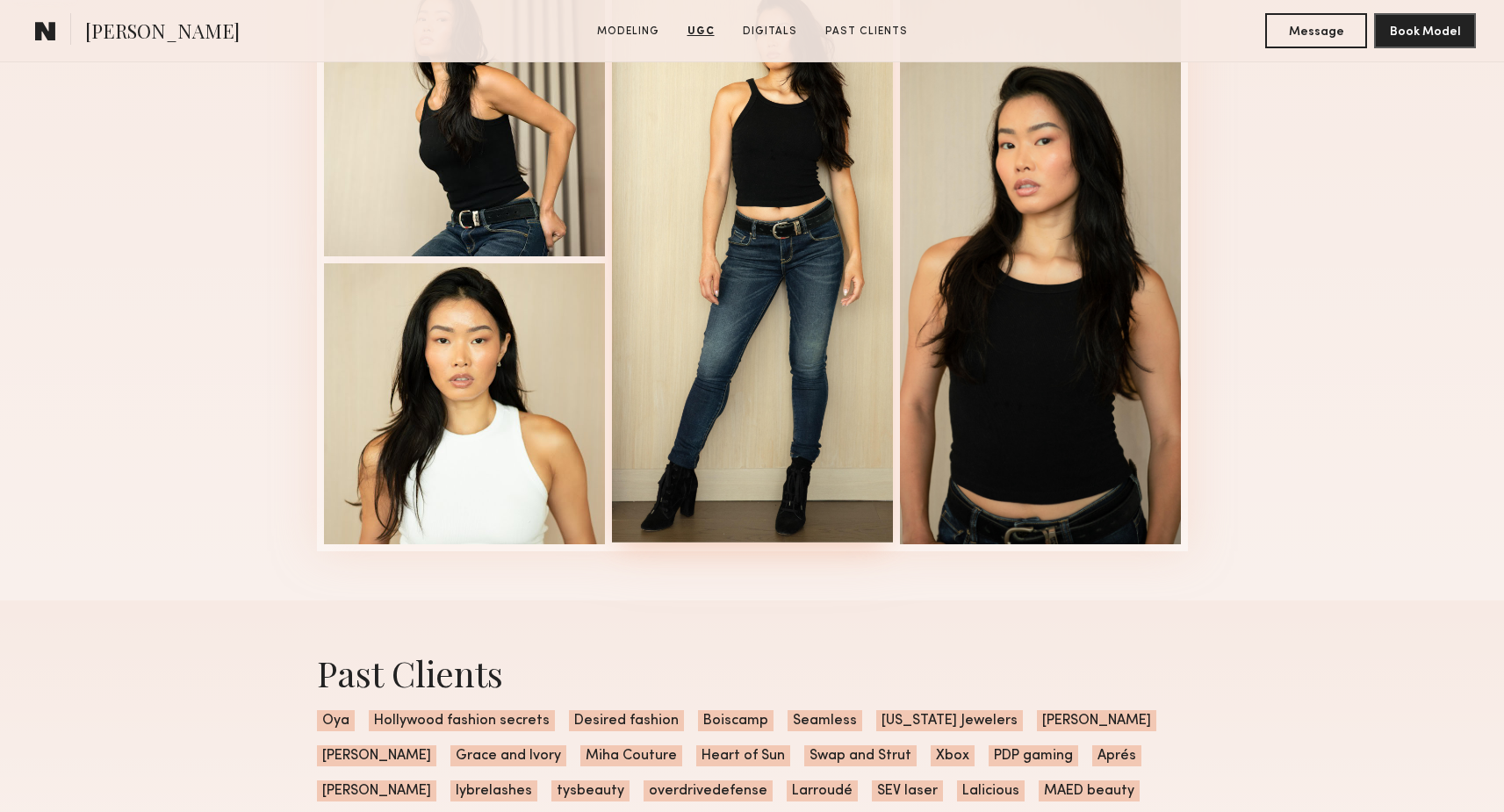
scroll to position [3193, 0]
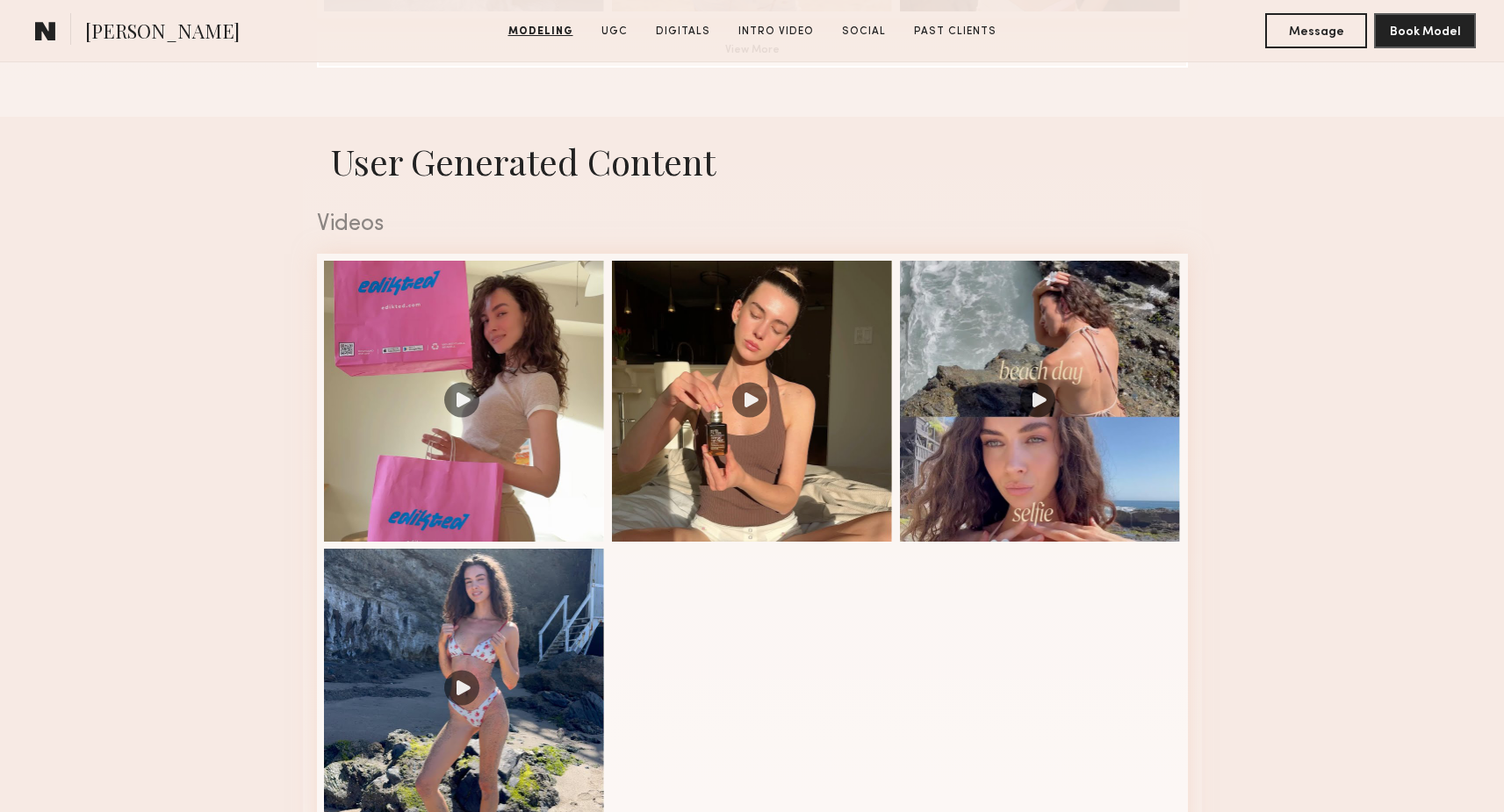
scroll to position [2056, 0]
